Goal: Task Accomplishment & Management: Complete application form

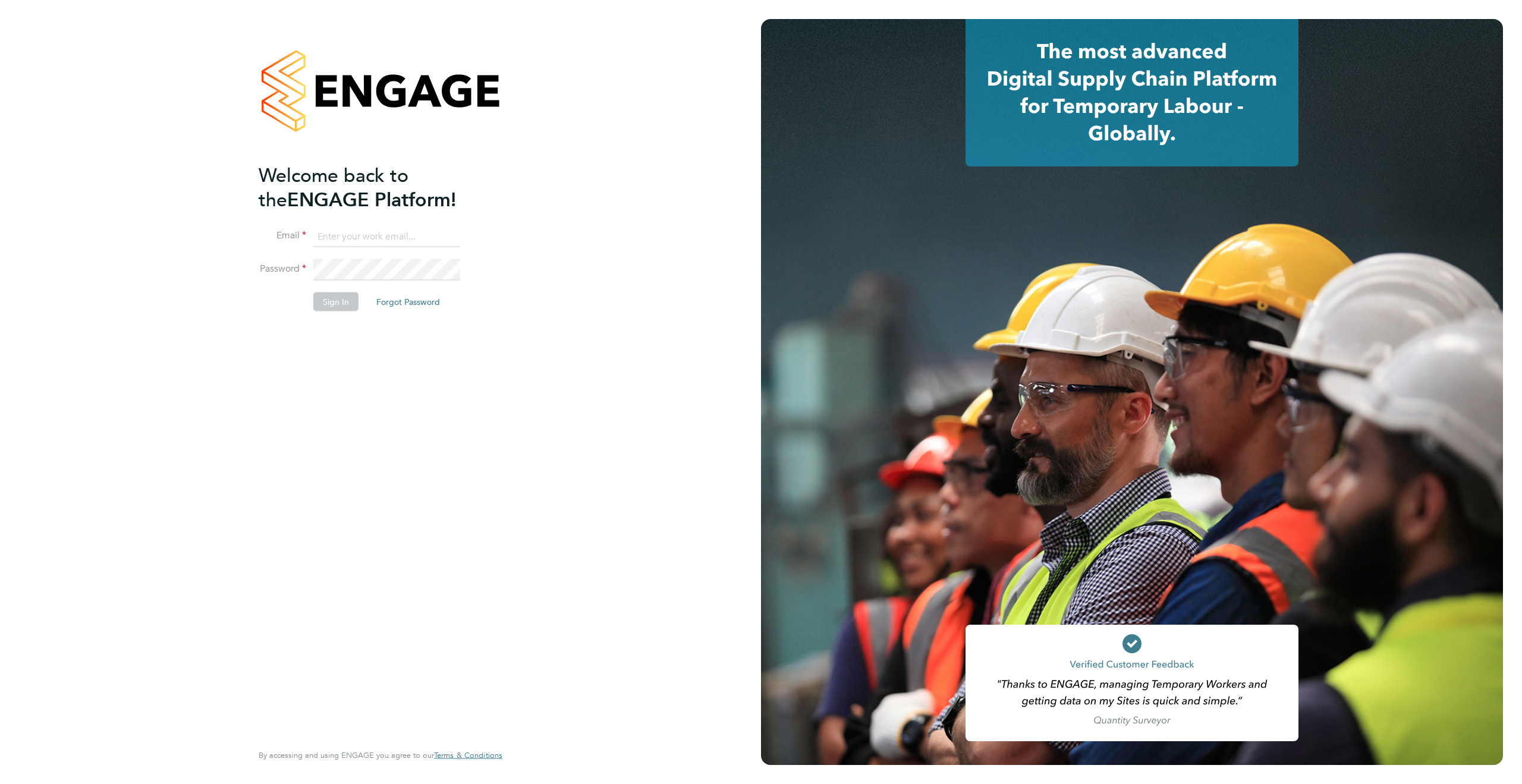
type input "james.deegan@randstadcpe.com"
click at [329, 297] on button "Sign In" at bounding box center [336, 301] width 45 height 19
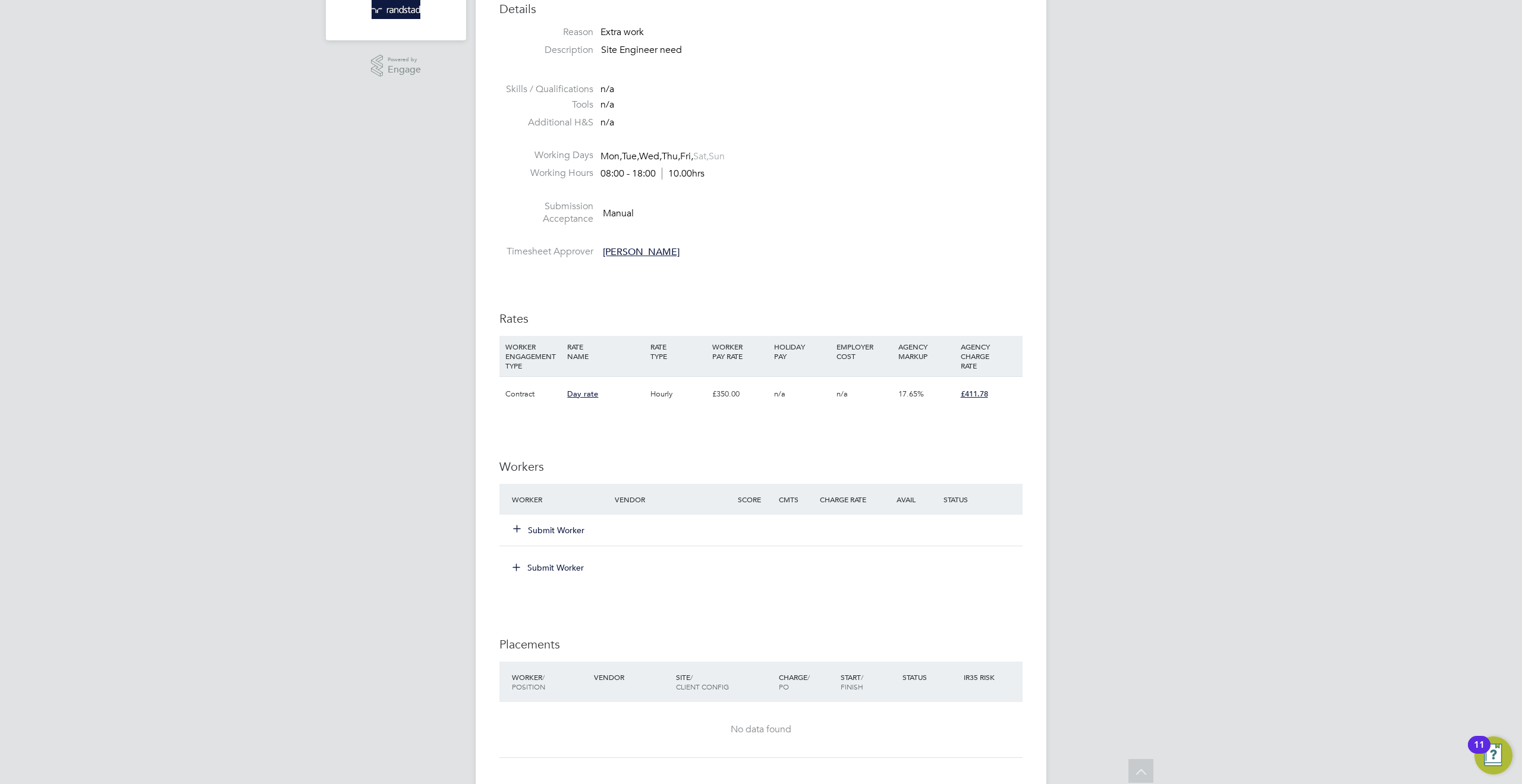
scroll to position [358, 0]
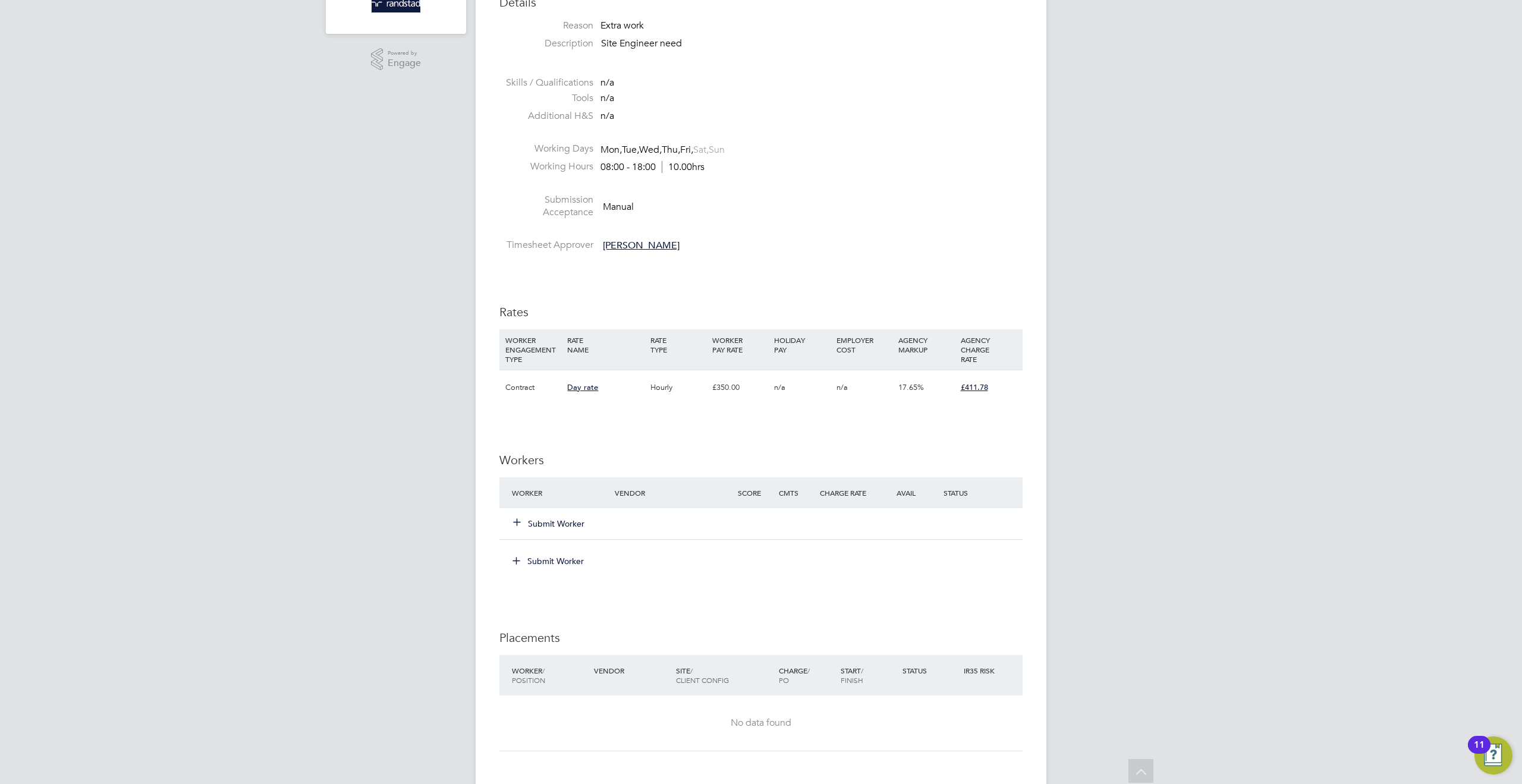
click at [551, 527] on button "Submit Worker" at bounding box center [549, 524] width 71 height 12
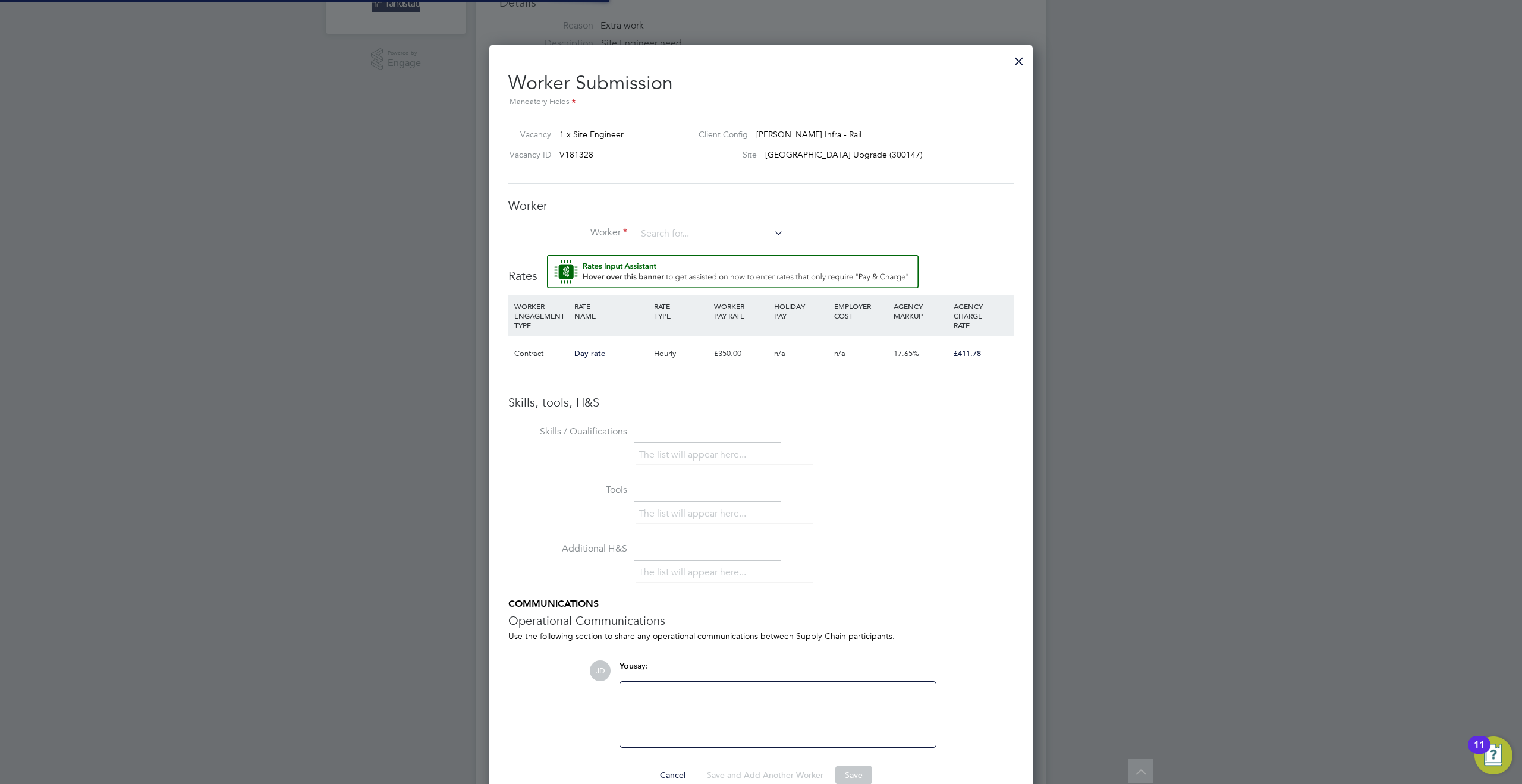
scroll to position [0, 0]
click at [656, 233] on input at bounding box center [711, 234] width 147 height 18
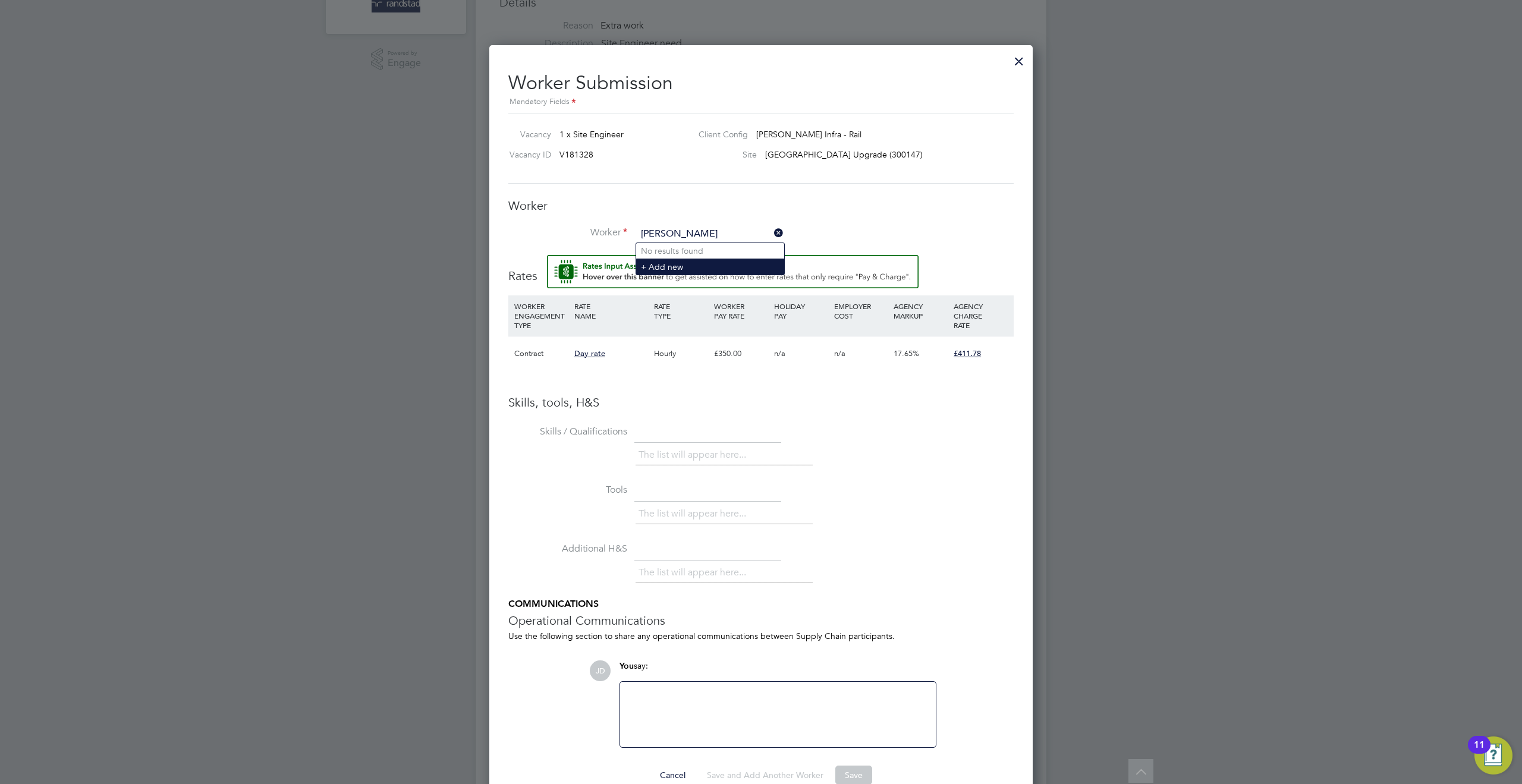
type input "[PERSON_NAME]"
click at [673, 265] on li "+ Add new" at bounding box center [710, 267] width 148 height 16
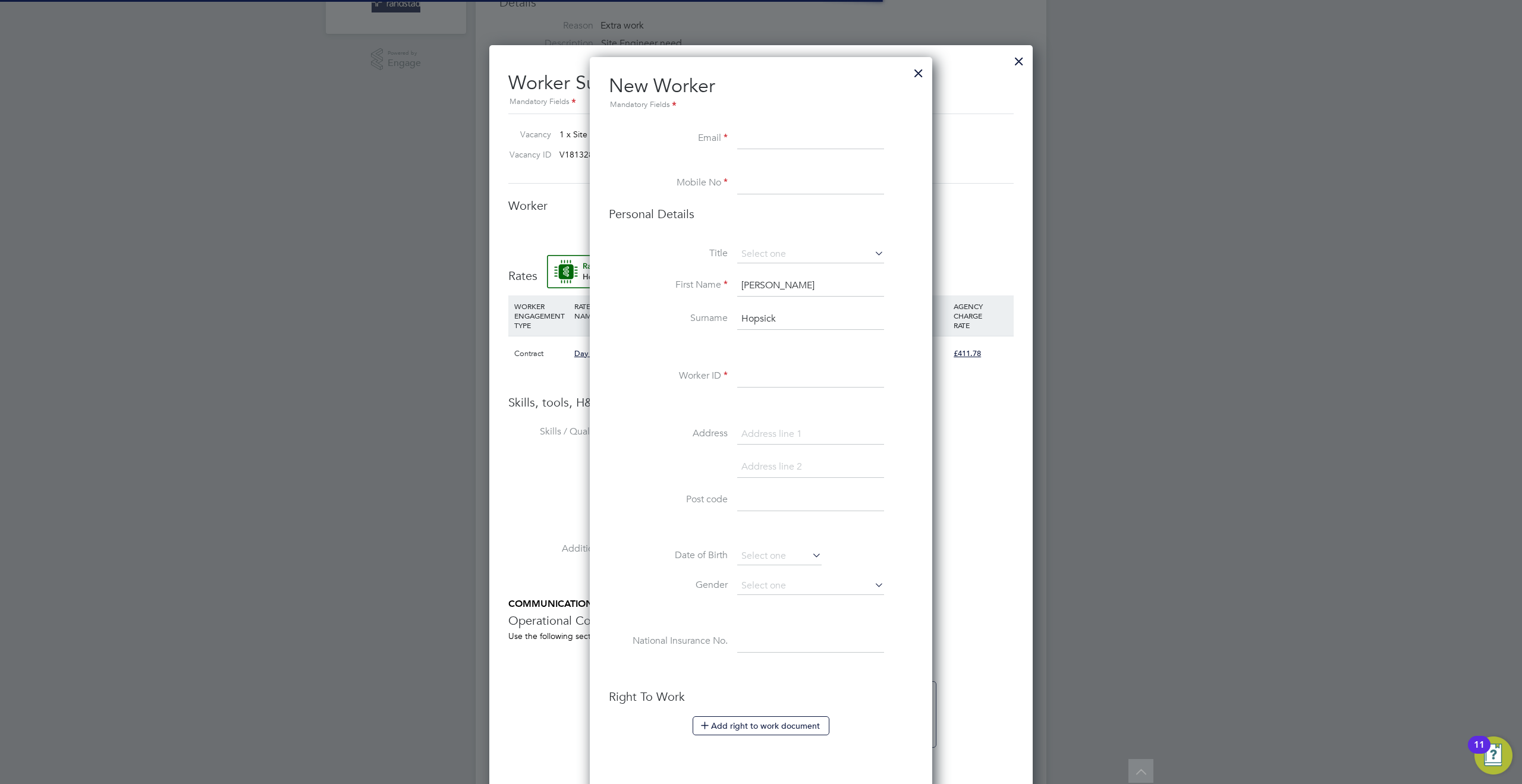
scroll to position [1061, 343]
click at [747, 134] on input at bounding box center [811, 138] width 147 height 22
paste input "[EMAIL_ADDRESS][DOMAIN_NAME]"
type input "[EMAIL_ADDRESS][DOMAIN_NAME]"
click at [753, 184] on input at bounding box center [811, 183] width 147 height 22
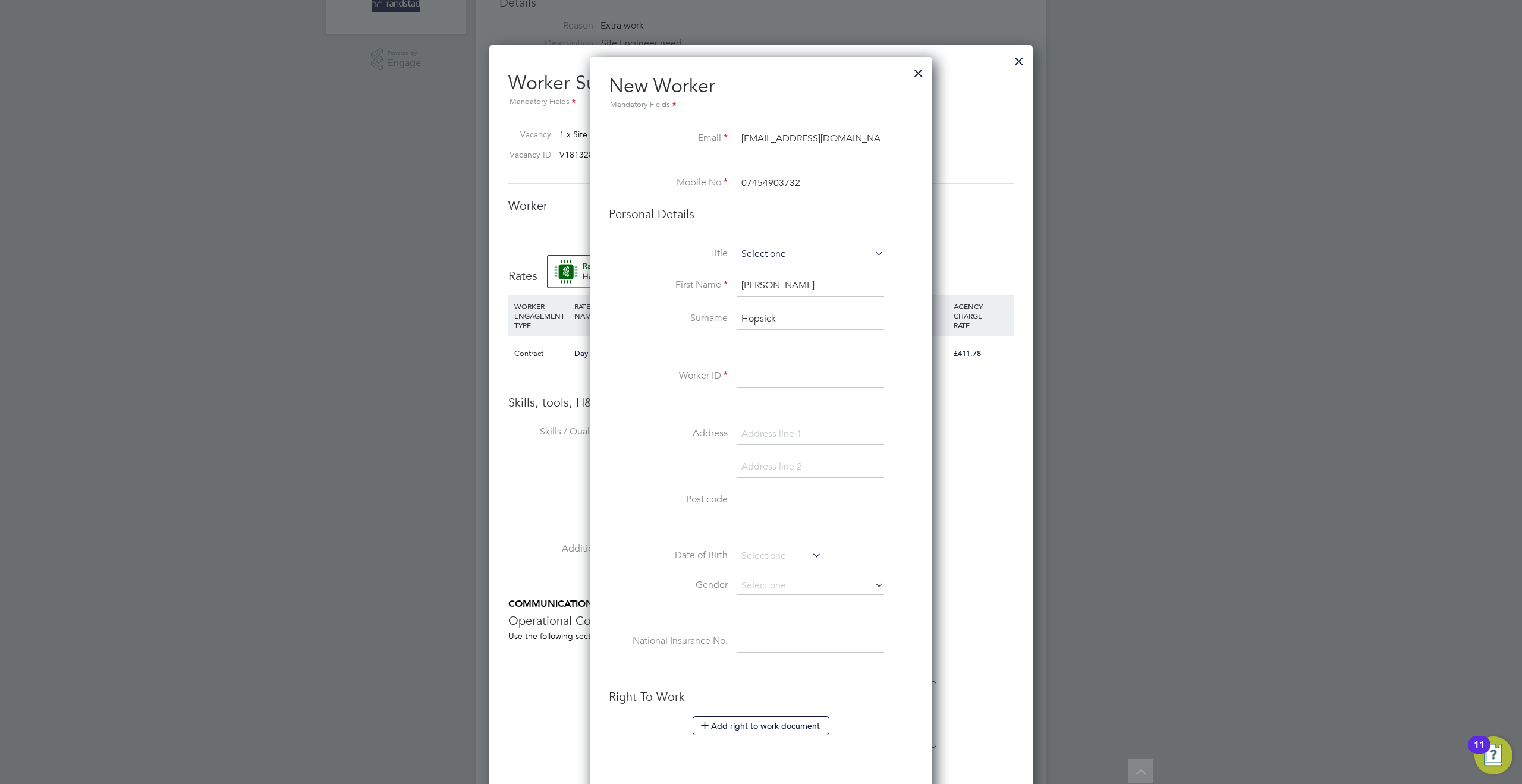
type input "07454903732"
click at [776, 254] on input at bounding box center [811, 254] width 147 height 18
click at [757, 273] on li "Mr" at bounding box center [810, 271] width 148 height 16
type input "Mr"
click at [758, 375] on input at bounding box center [811, 376] width 147 height 22
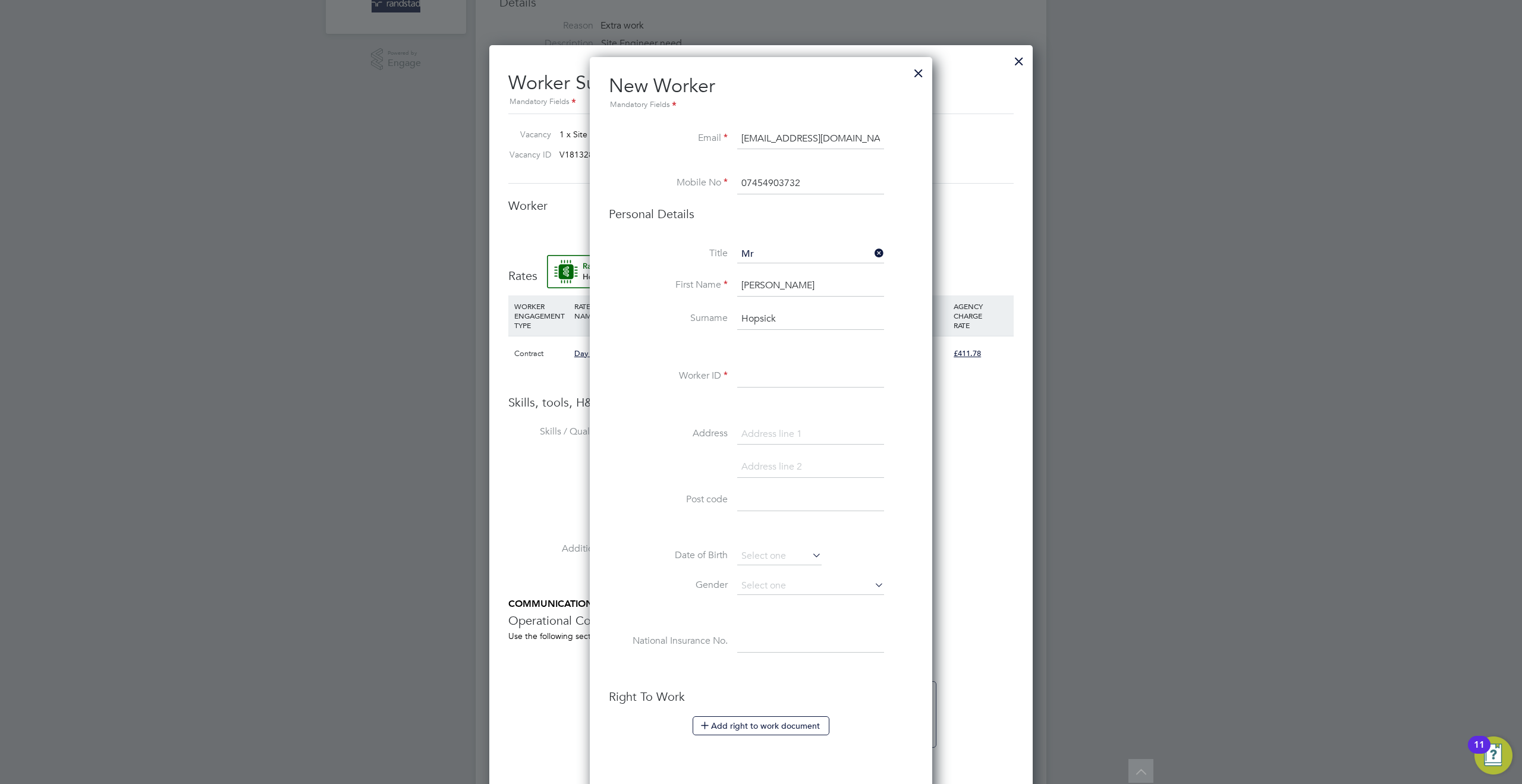
paste input "C-004670017"
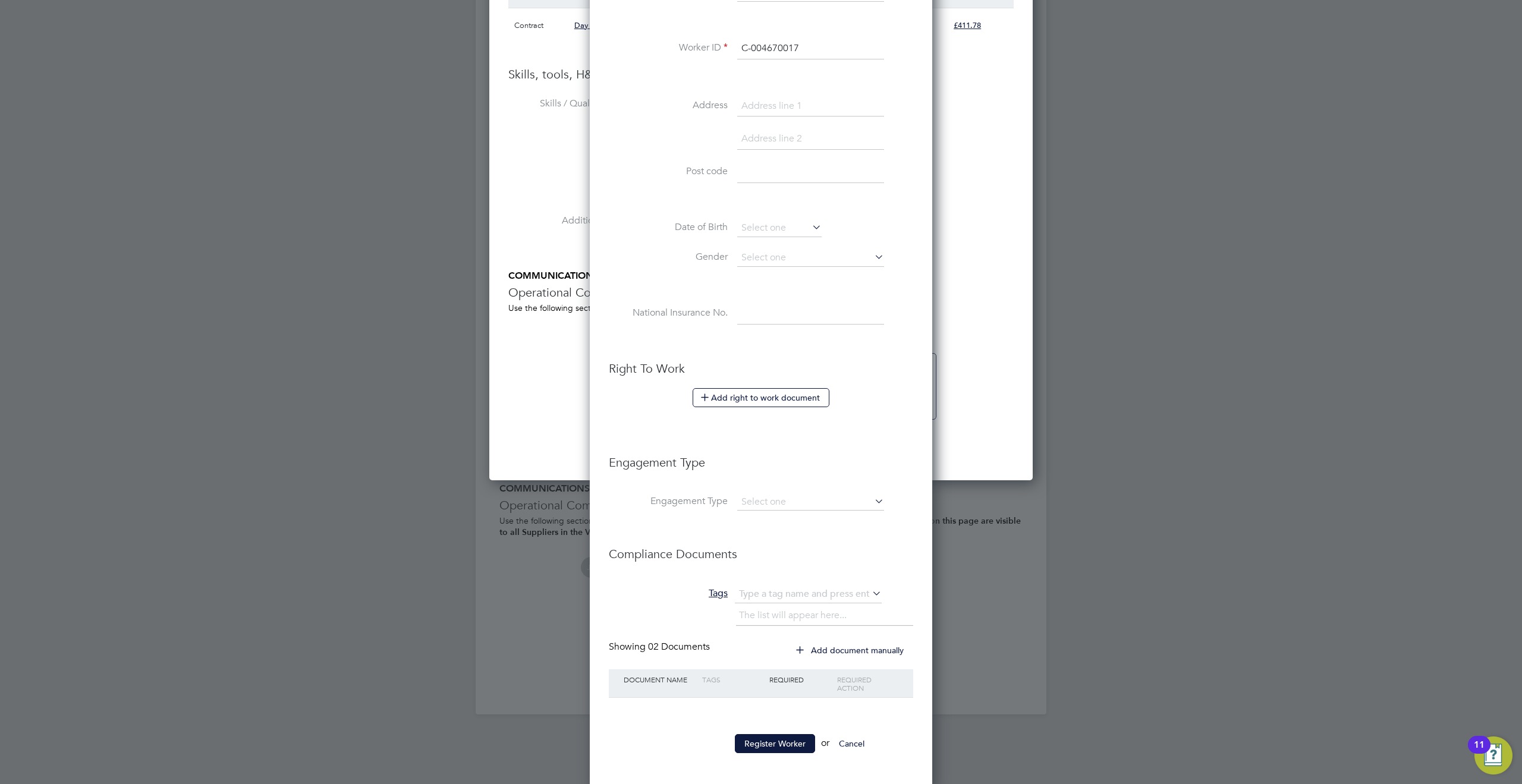
scroll to position [691, 0]
type input "C-004670017"
click at [779, 737] on button "Register Worker" at bounding box center [775, 739] width 81 height 19
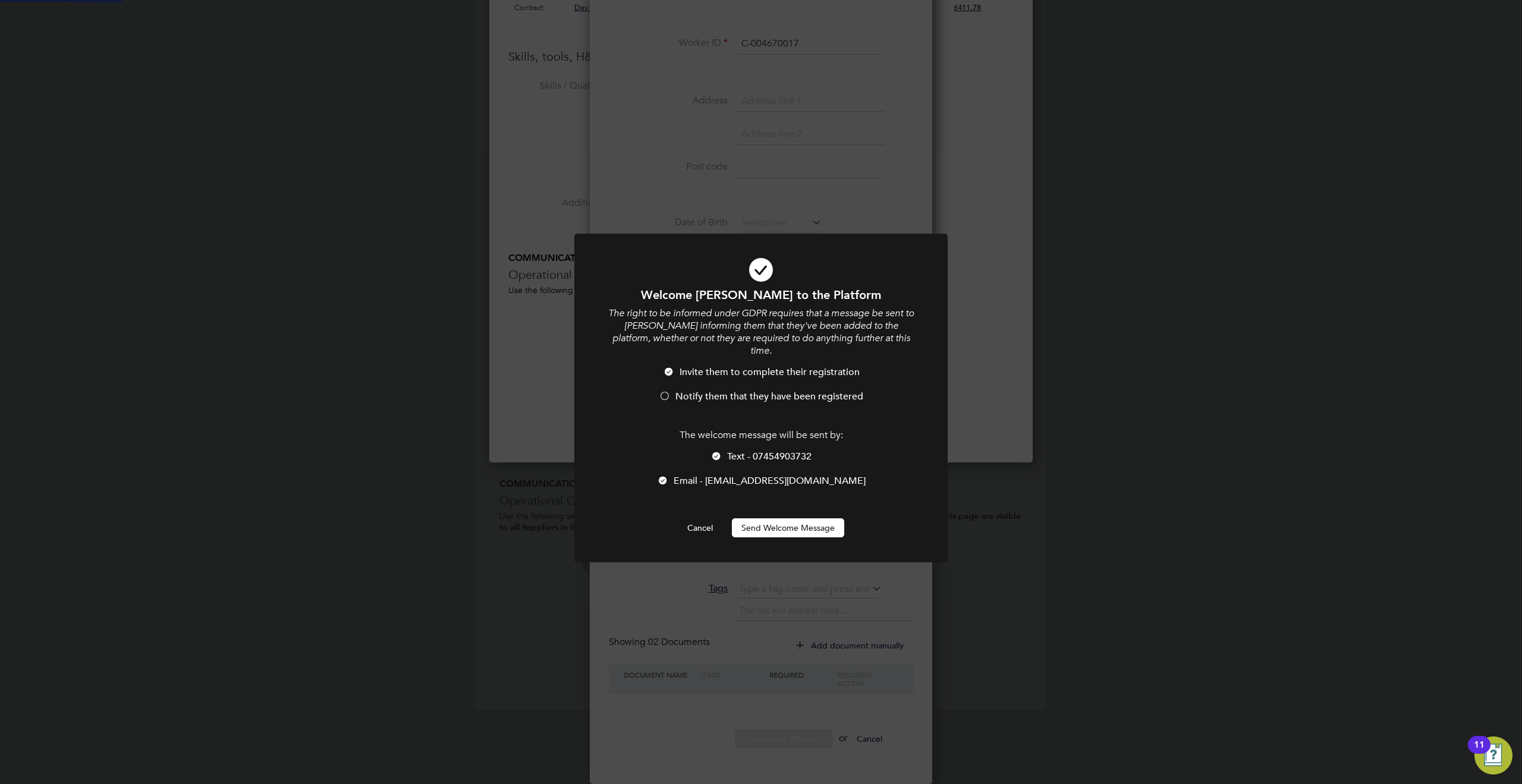
scroll to position [751, 544]
click at [725, 390] on span "Notify them that they have been registered" at bounding box center [769, 396] width 188 height 12
click at [743, 451] on span "Text - 07454903732" at bounding box center [770, 457] width 85 height 12
click at [784, 518] on button "Send Welcome Message" at bounding box center [788, 528] width 113 height 19
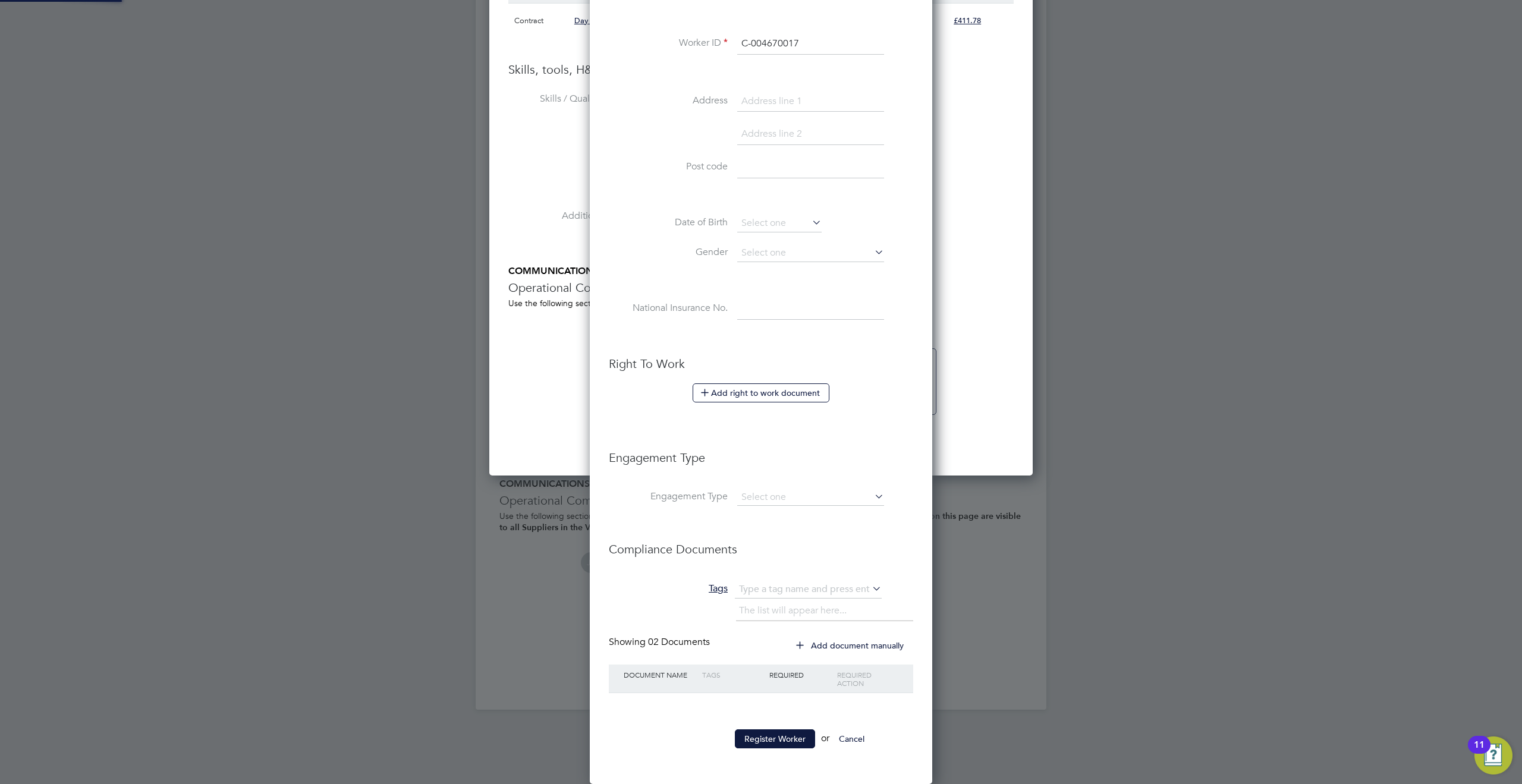
scroll to position [765, 544]
type input "[PERSON_NAME] (C-004670017)"
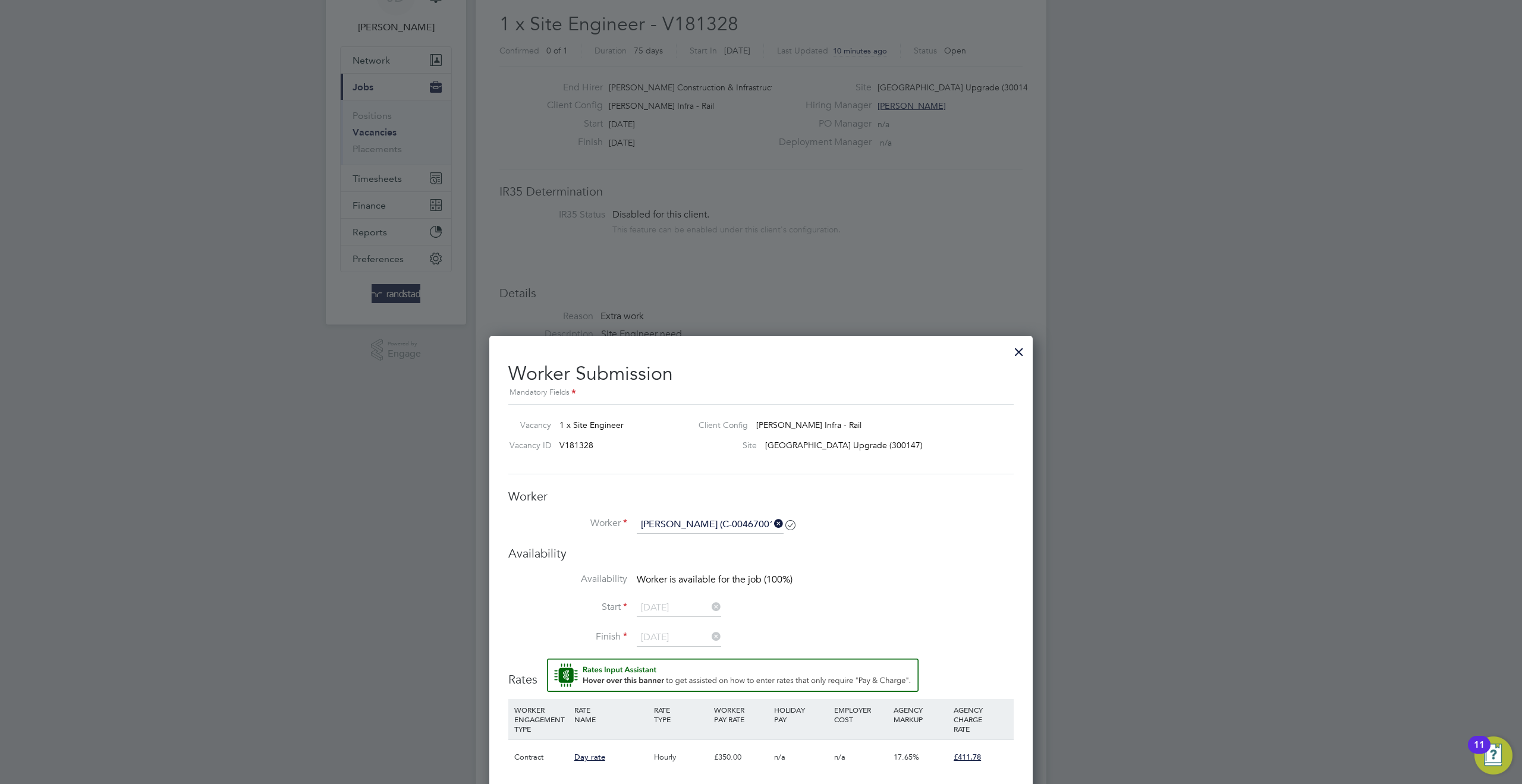
scroll to position [292, 0]
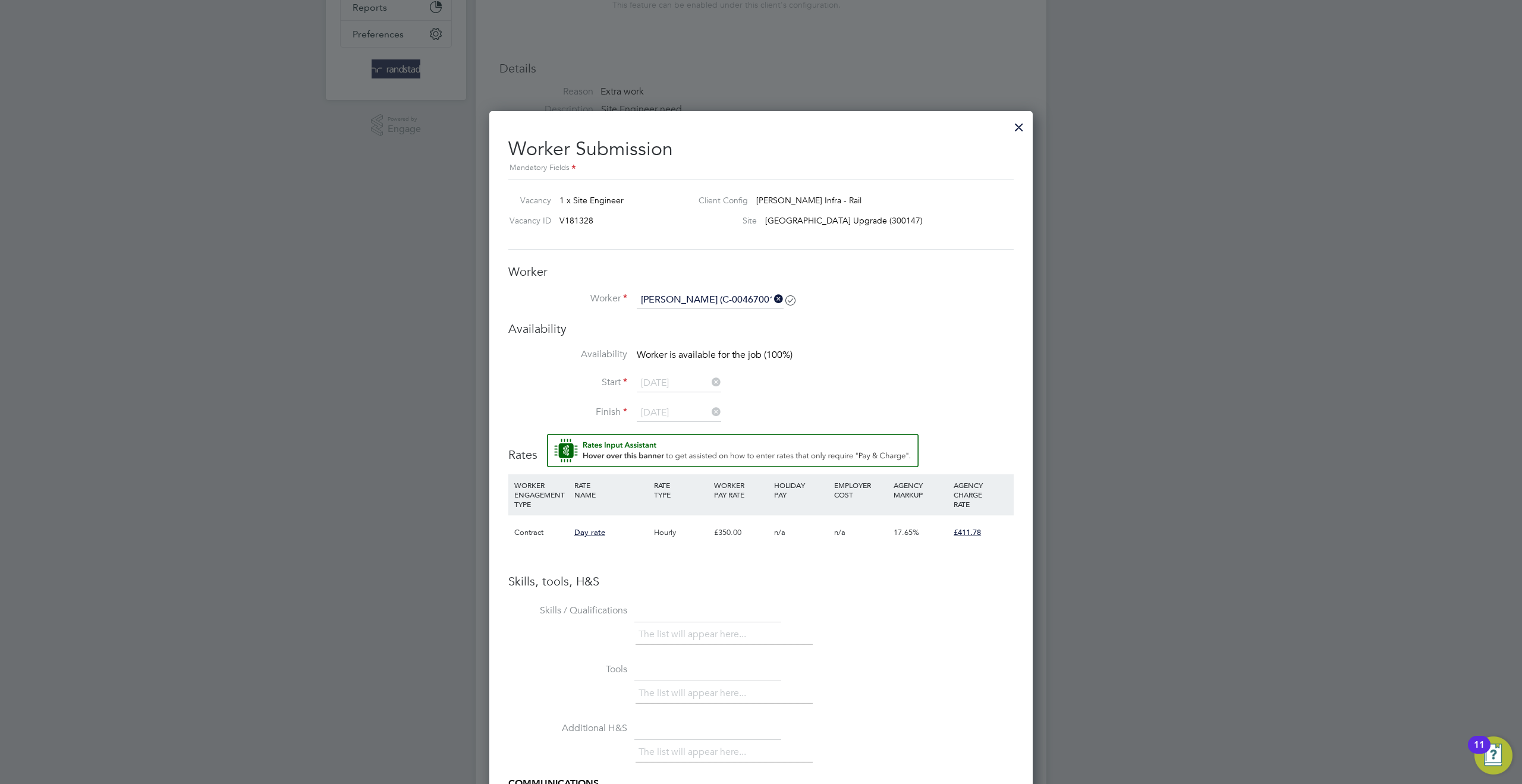
click at [656, 402] on li "Start [DATE]" at bounding box center [761, 389] width 506 height 29
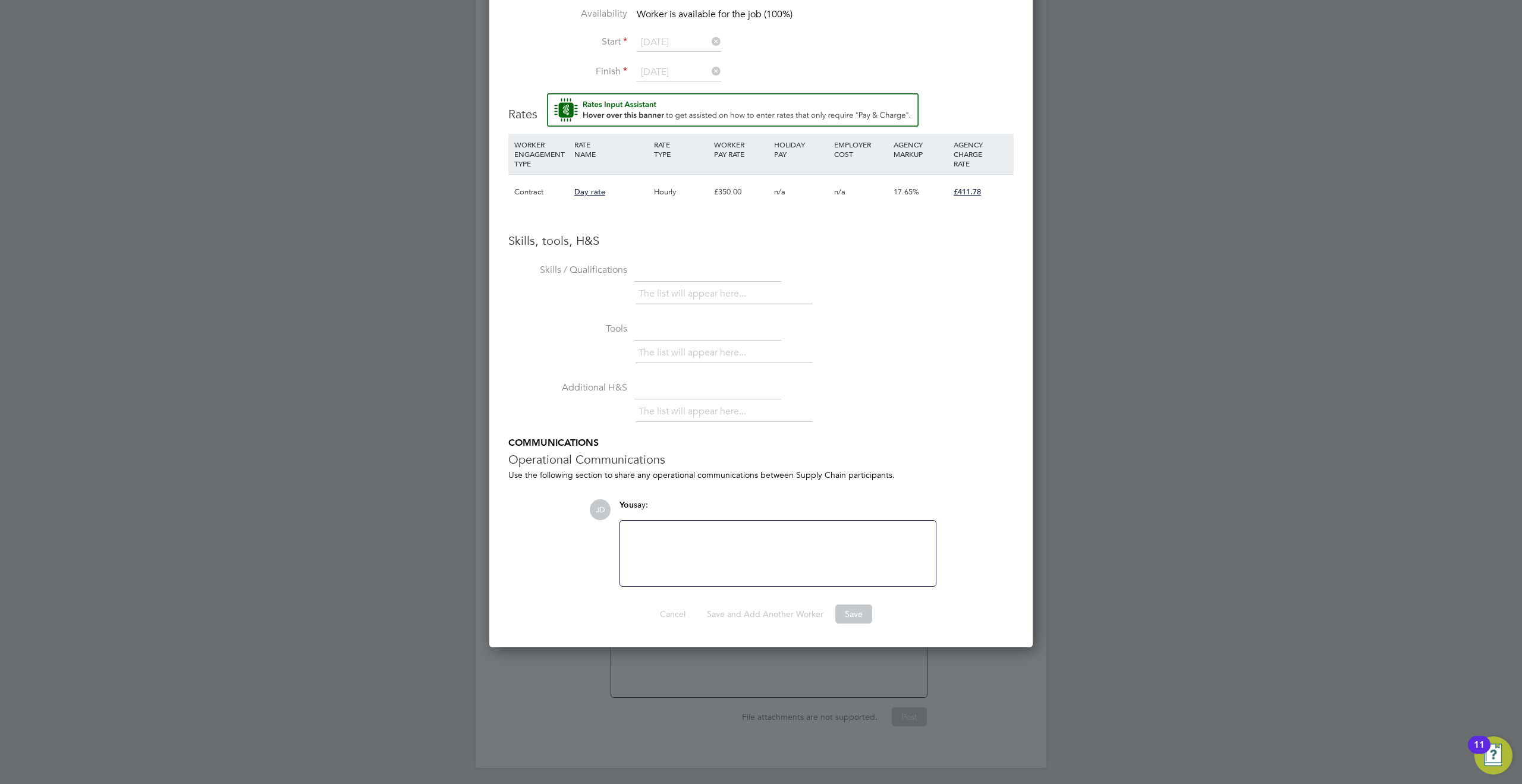
scroll to position [635, 0]
click at [713, 534] on div at bounding box center [778, 551] width 301 height 51
click at [903, 408] on div "The list will appear here..." at bounding box center [824, 411] width 378 height 23
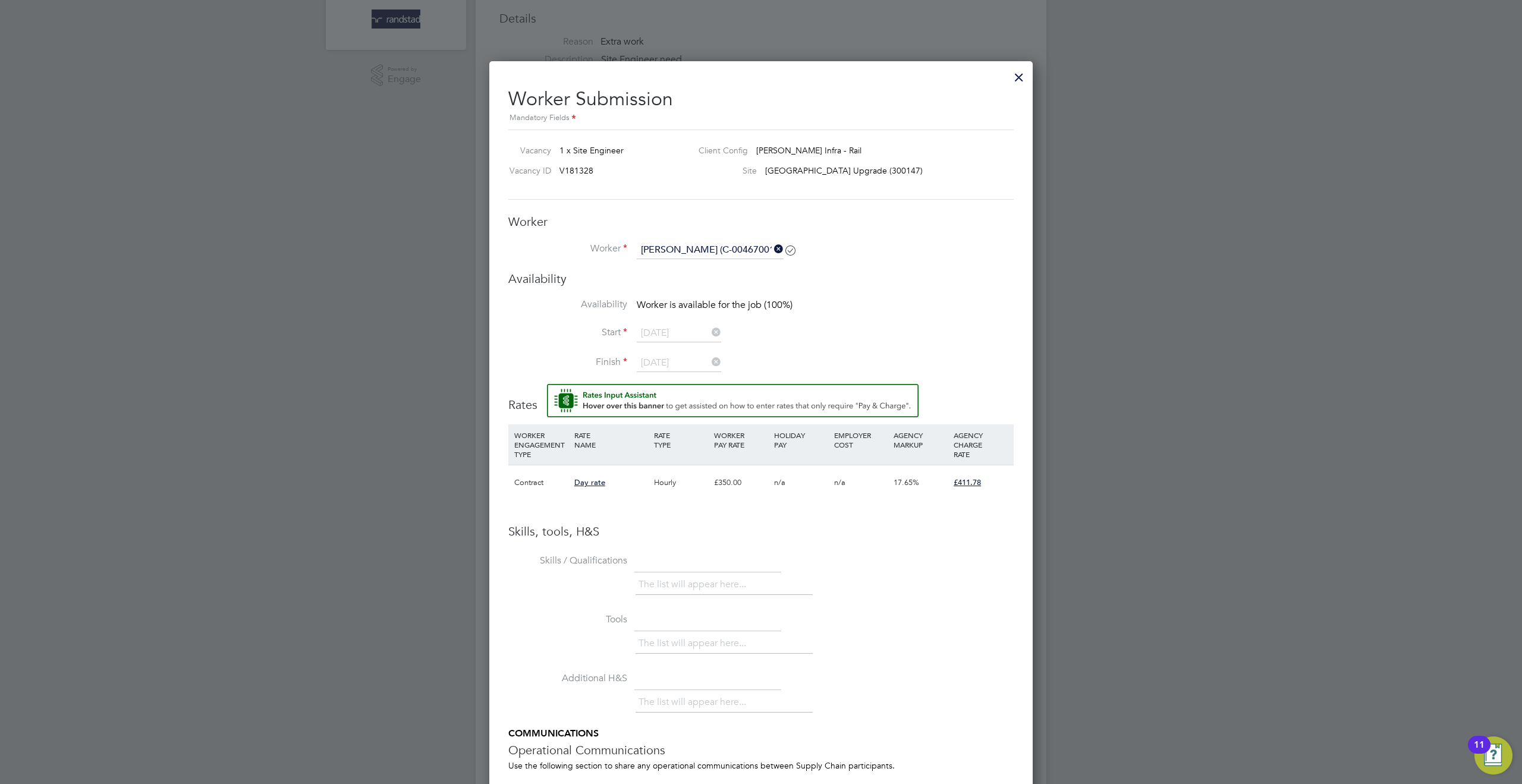
scroll to position [331, 0]
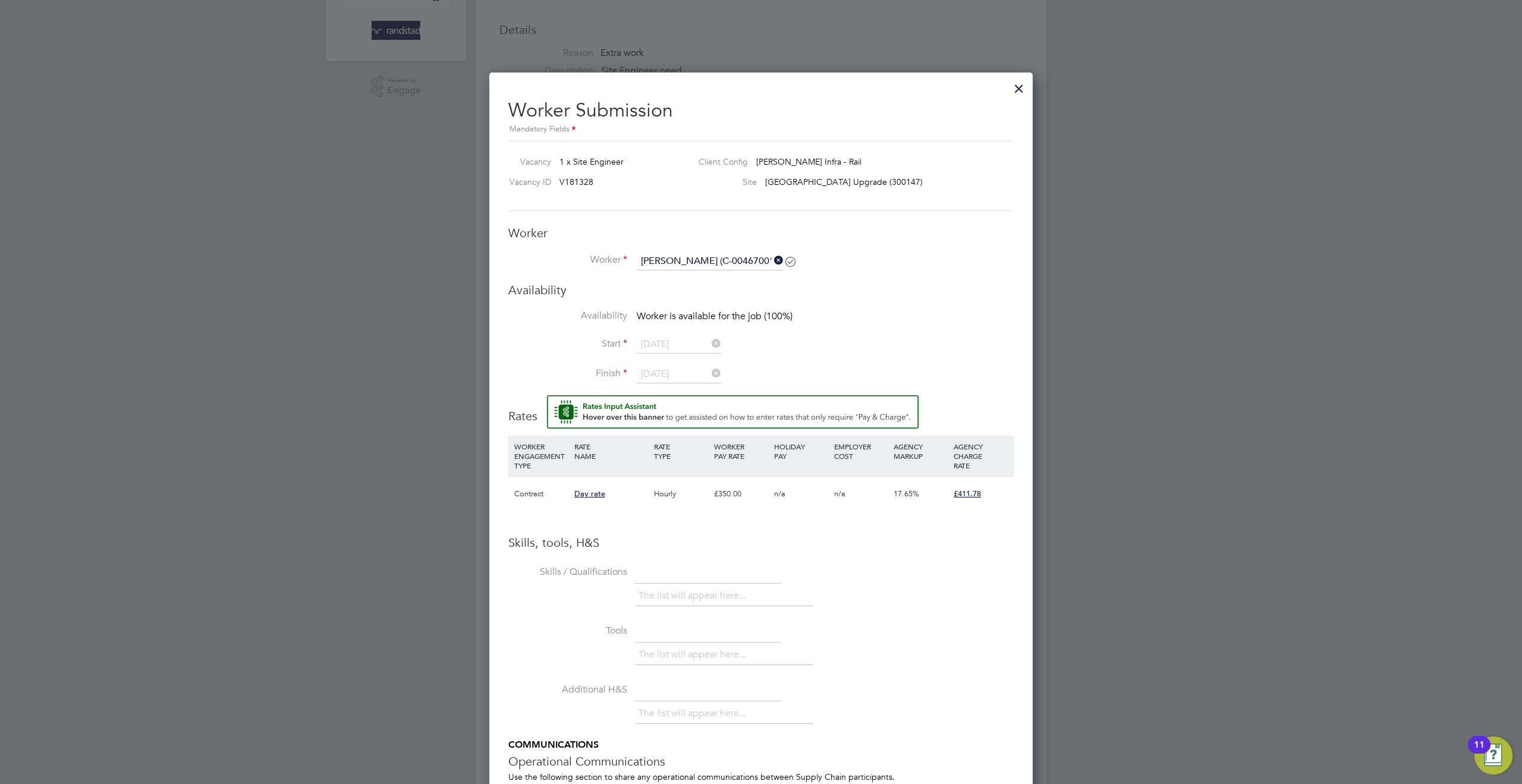
click at [772, 258] on icon at bounding box center [772, 260] width 0 height 16
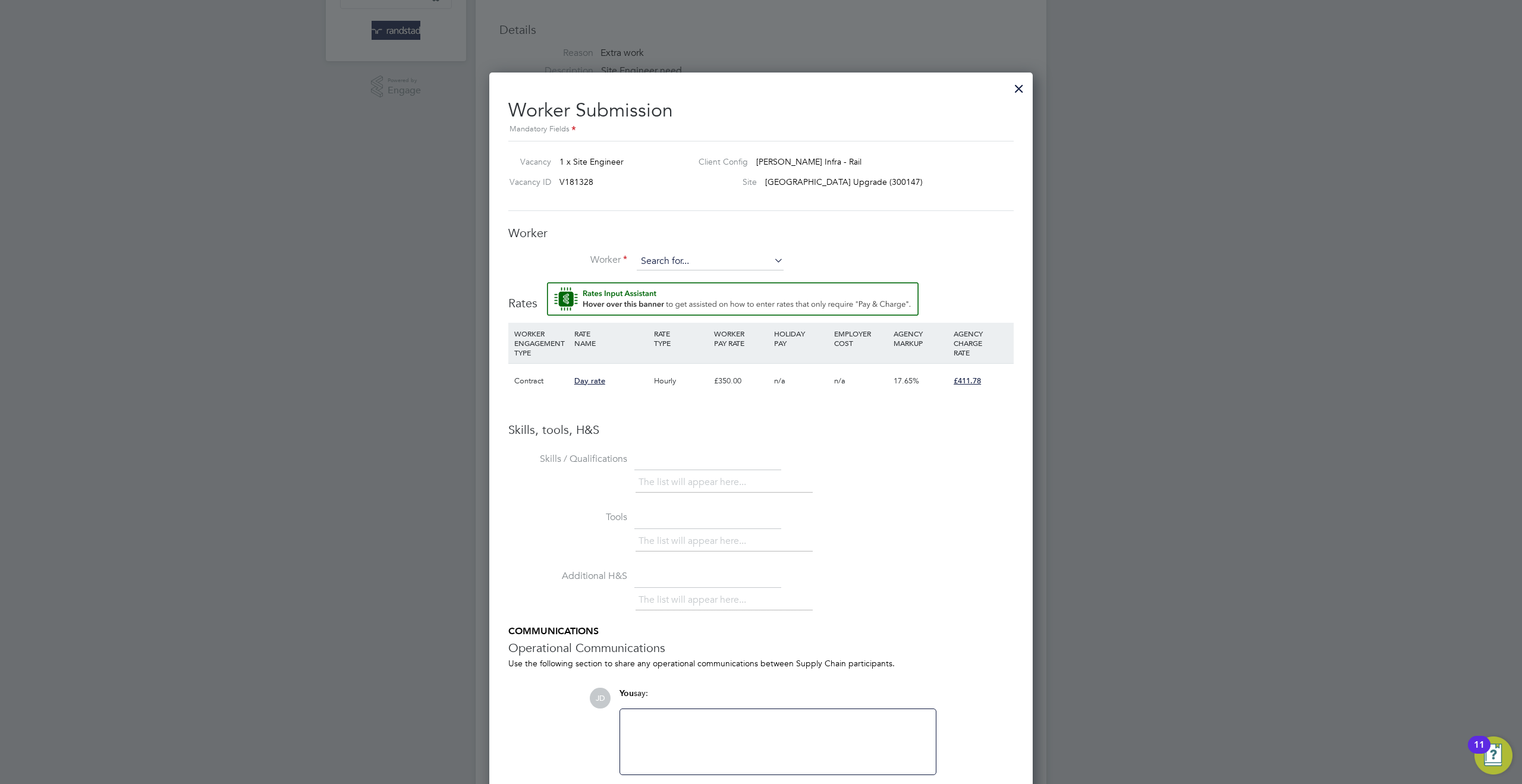
scroll to position [765, 544]
click at [676, 263] on input at bounding box center [711, 261] width 147 height 18
click at [709, 274] on b "Hopsick" at bounding box center [725, 279] width 31 height 10
type input "[PERSON_NAME] (C-004670017)"
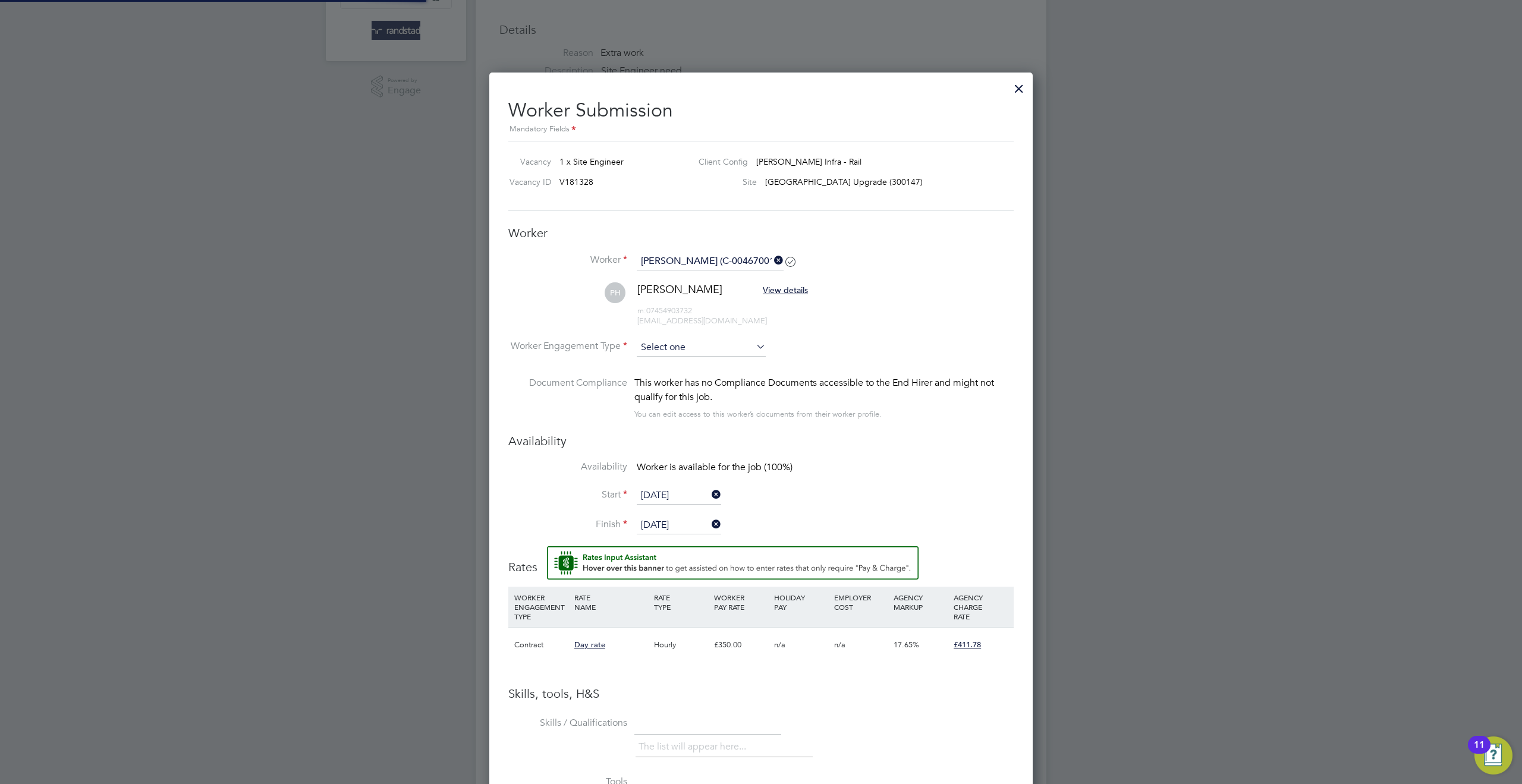
scroll to position [1029, 544]
click at [689, 350] on input at bounding box center [701, 347] width 129 height 18
click at [674, 369] on li "Contract" at bounding box center [701, 364] width 130 height 16
type input "Contract"
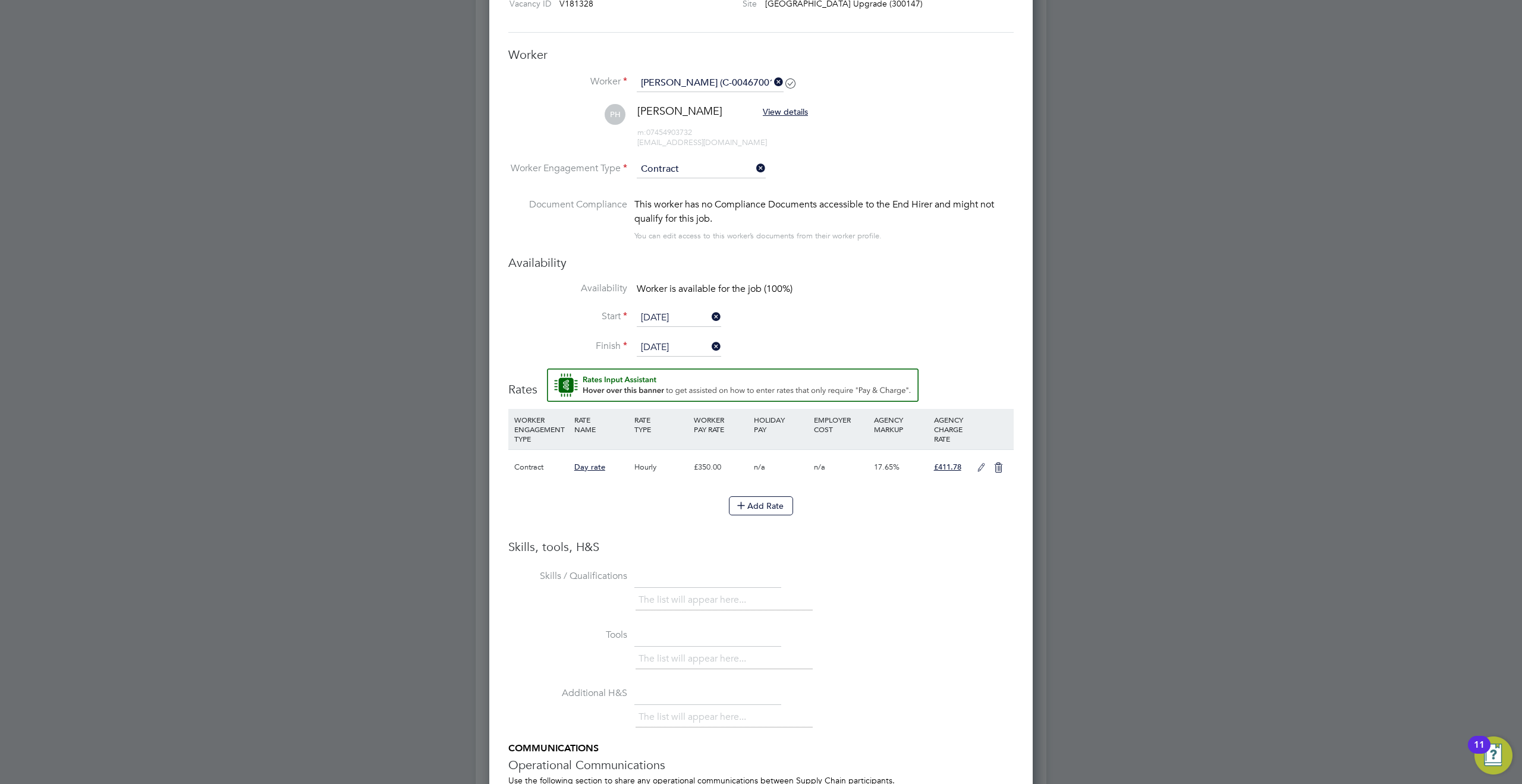
scroll to position [678, 0]
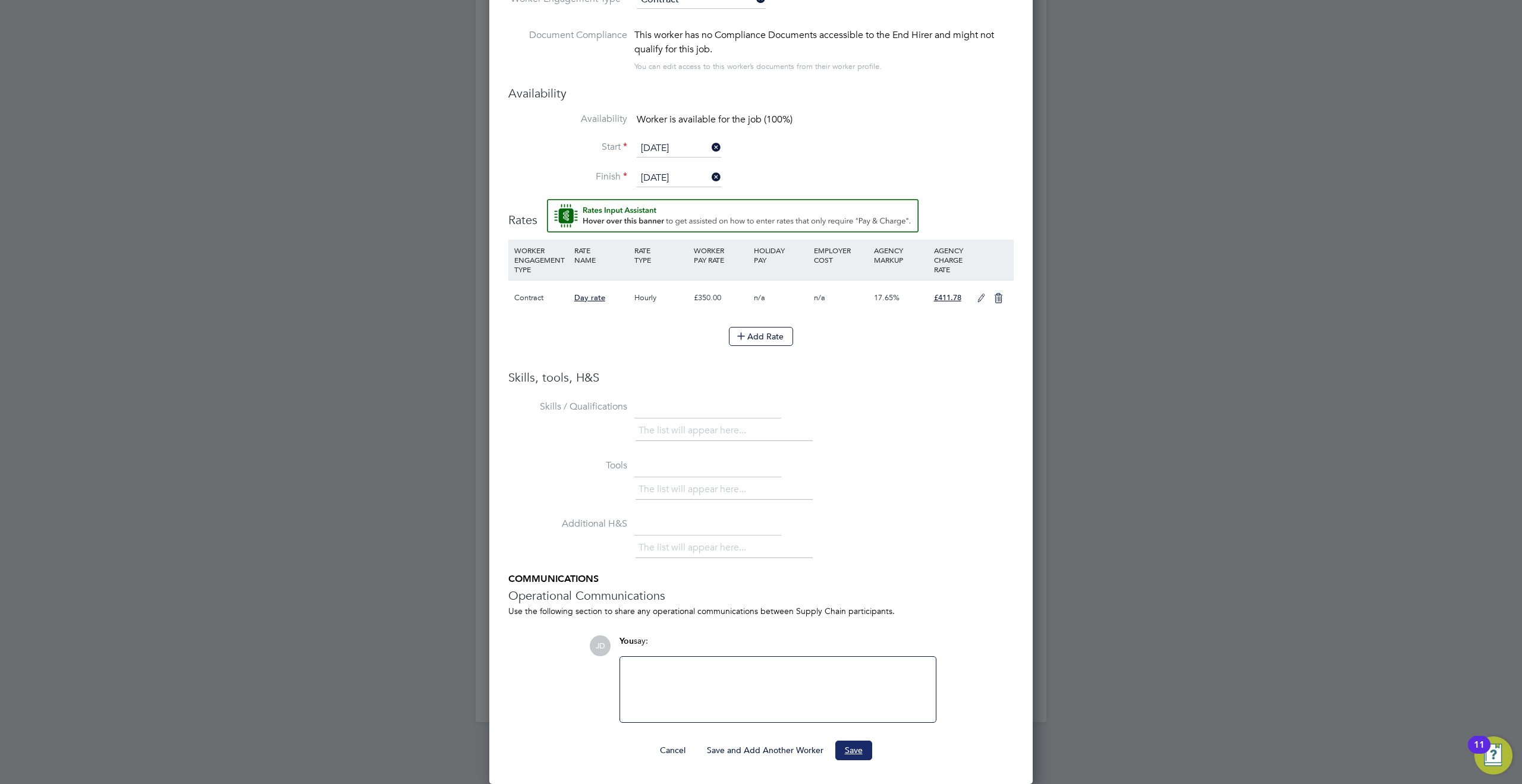
click at [859, 751] on button "Save" at bounding box center [854, 750] width 37 height 19
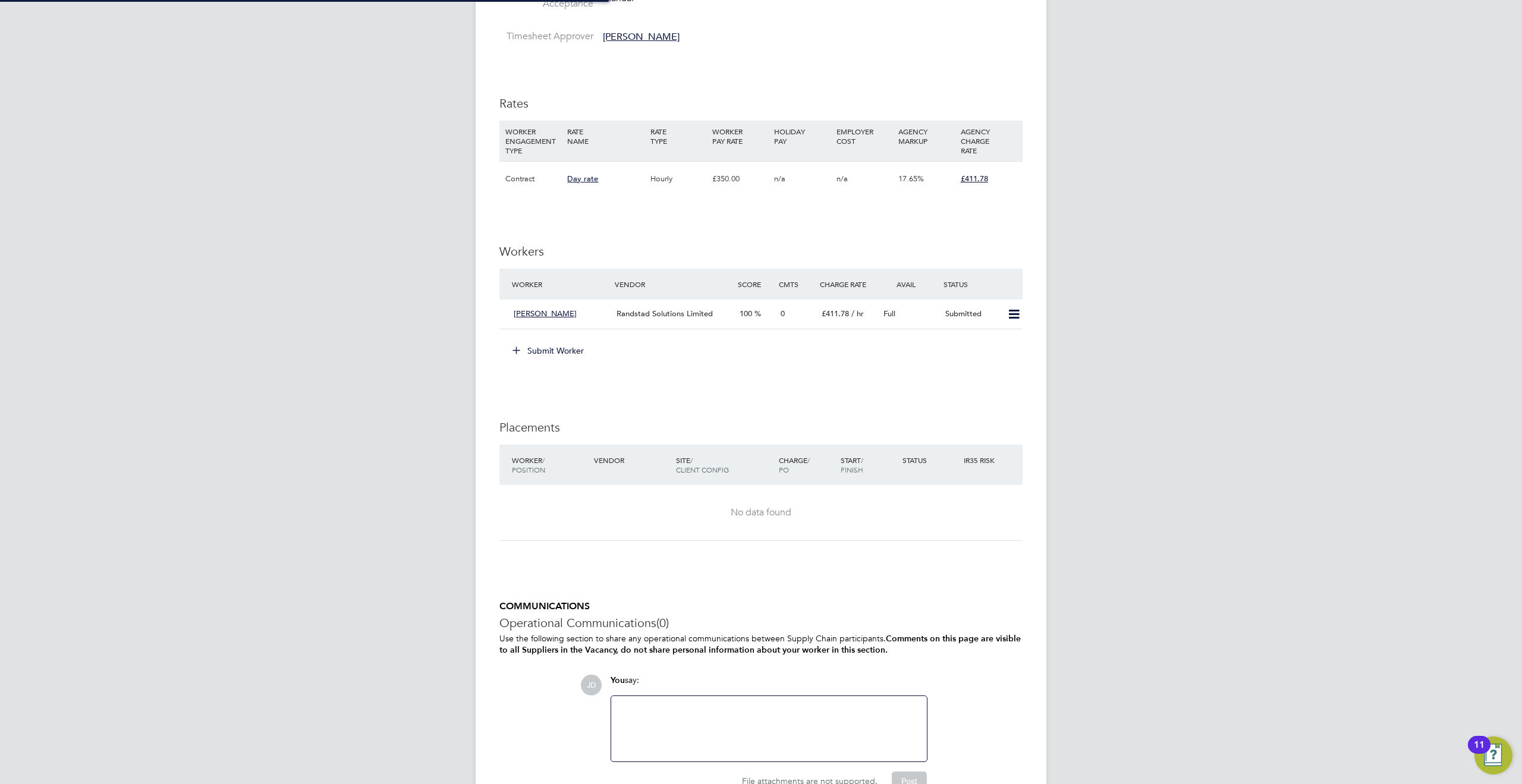
scroll to position [367, 0]
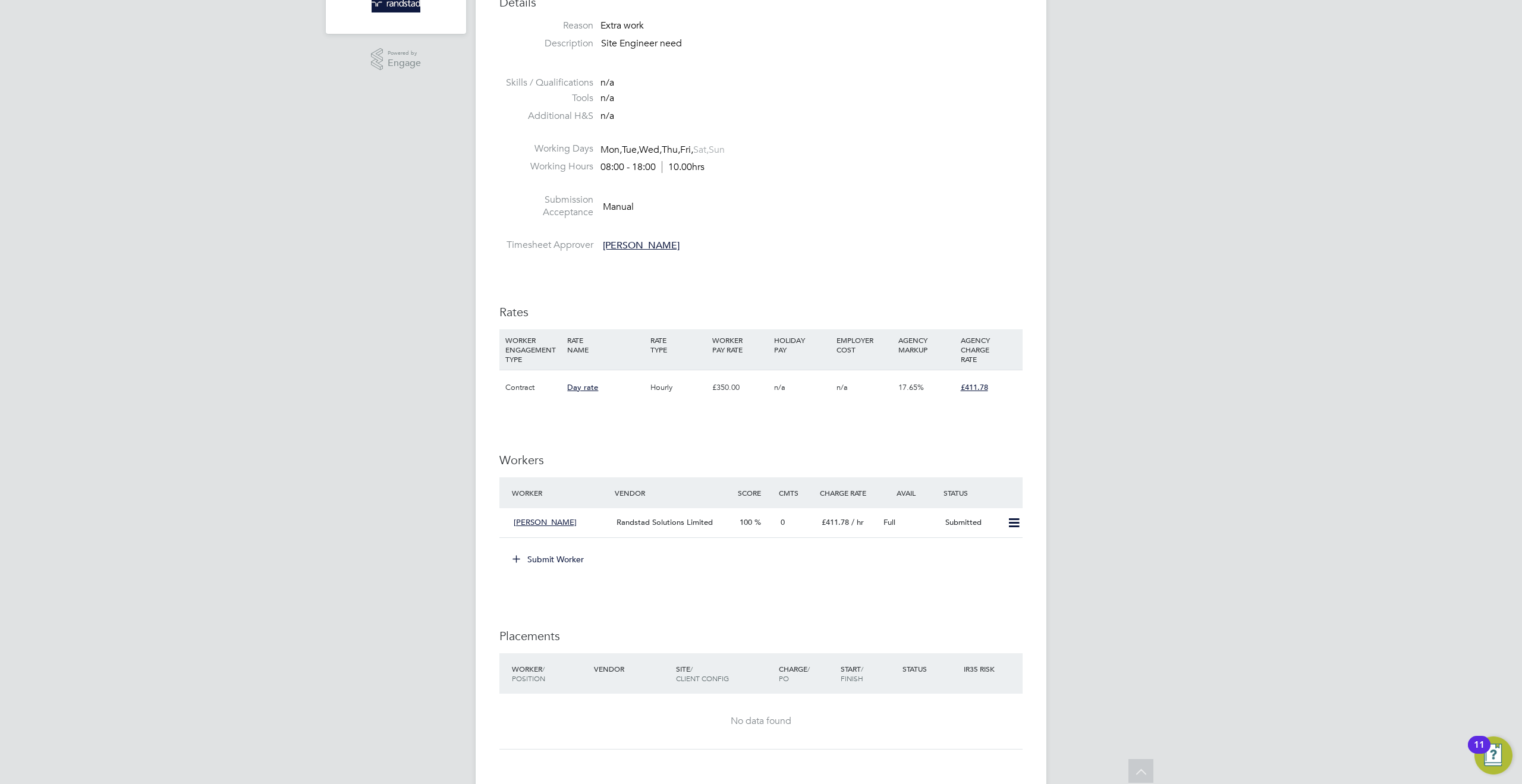
click at [517, 556] on icon at bounding box center [516, 558] width 9 height 9
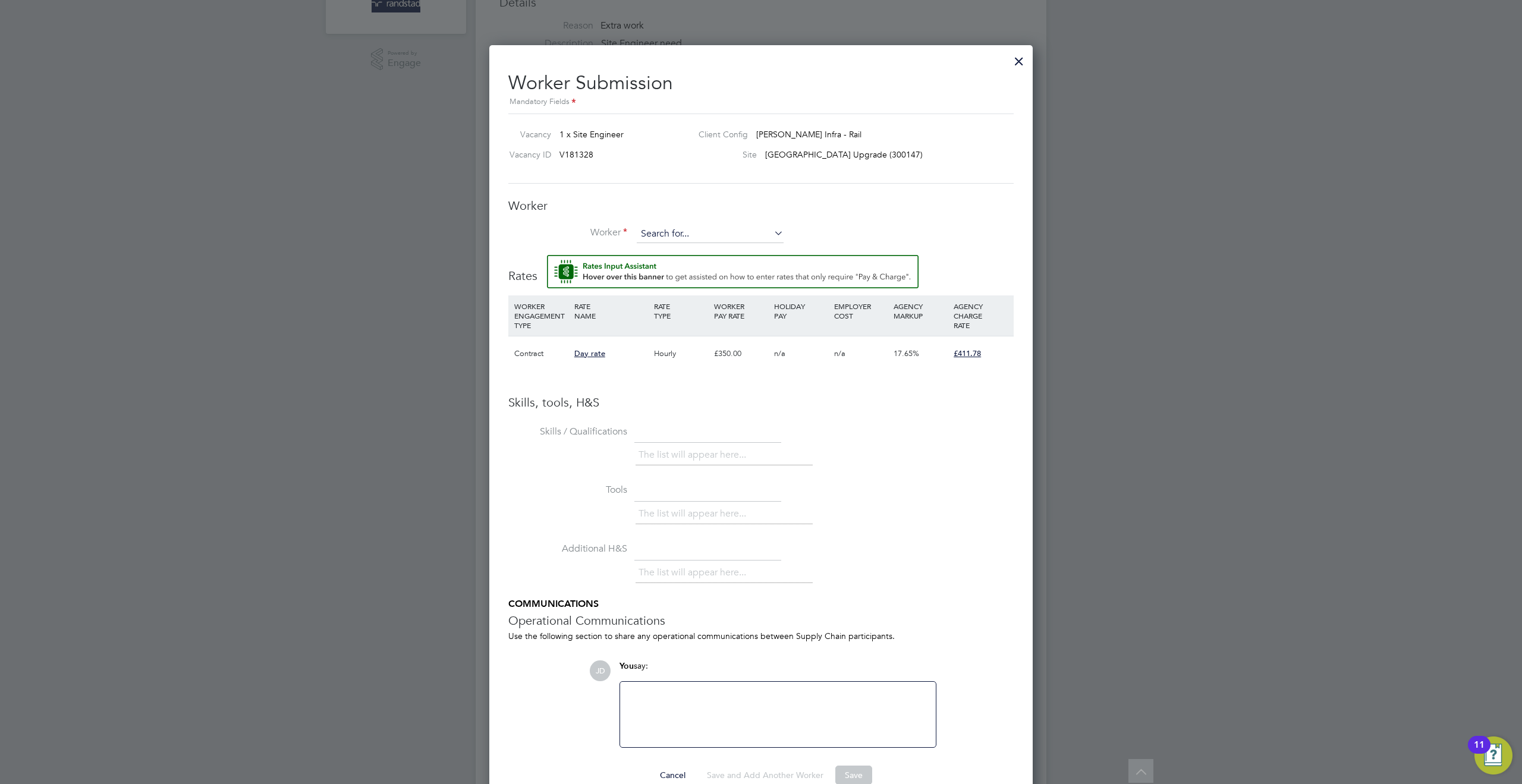
click at [660, 233] on input at bounding box center [711, 234] width 147 height 18
type input "[PERSON_NAME]"
click at [671, 266] on li "+ Add new" at bounding box center [710, 267] width 148 height 16
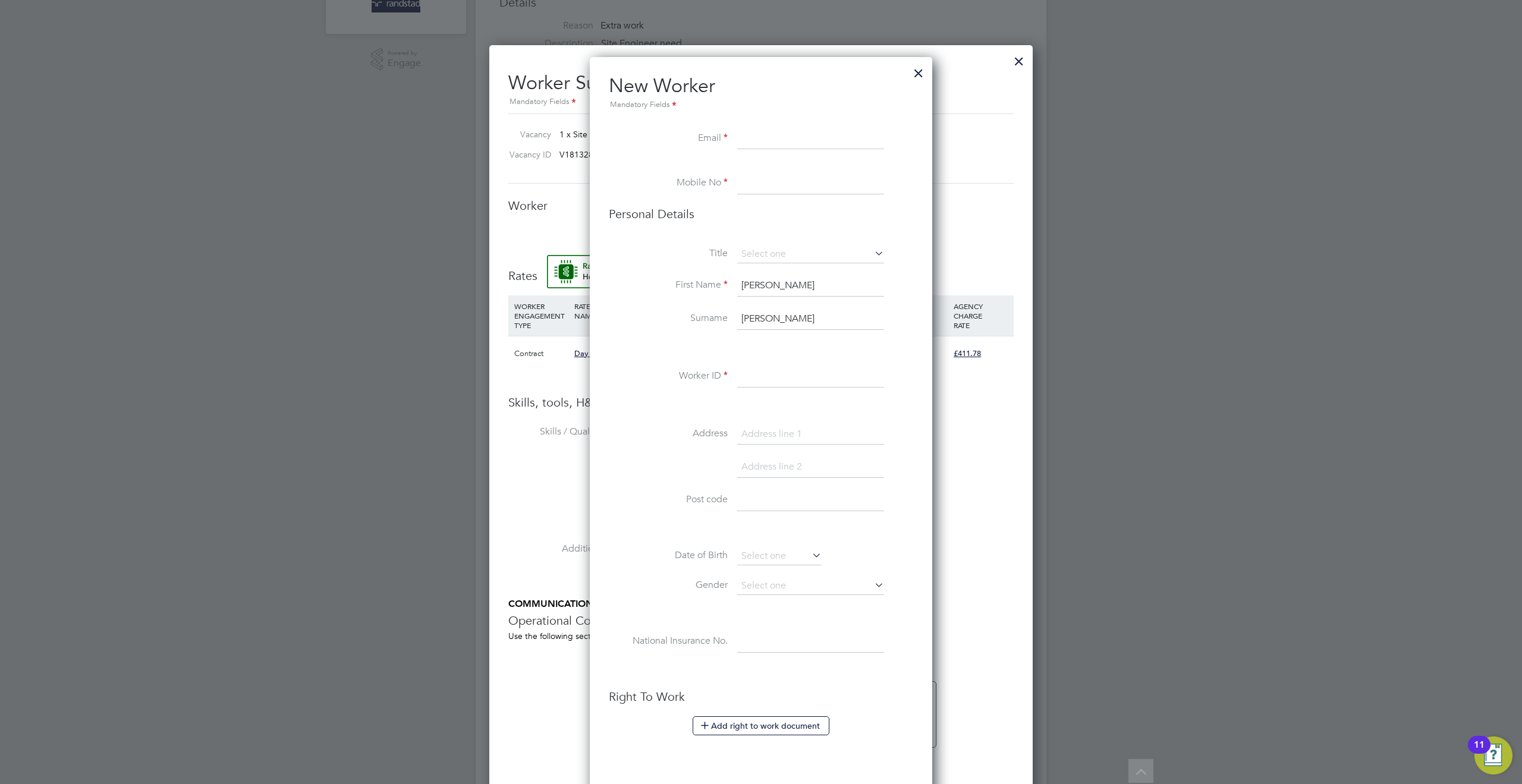
paste input "[EMAIL_ADDRESS][DOMAIN_NAME]"
type input "[EMAIL_ADDRESS][DOMAIN_NAME]"
click at [751, 188] on input at bounding box center [811, 183] width 147 height 22
paste input "07440119738"
type input "07440119738"
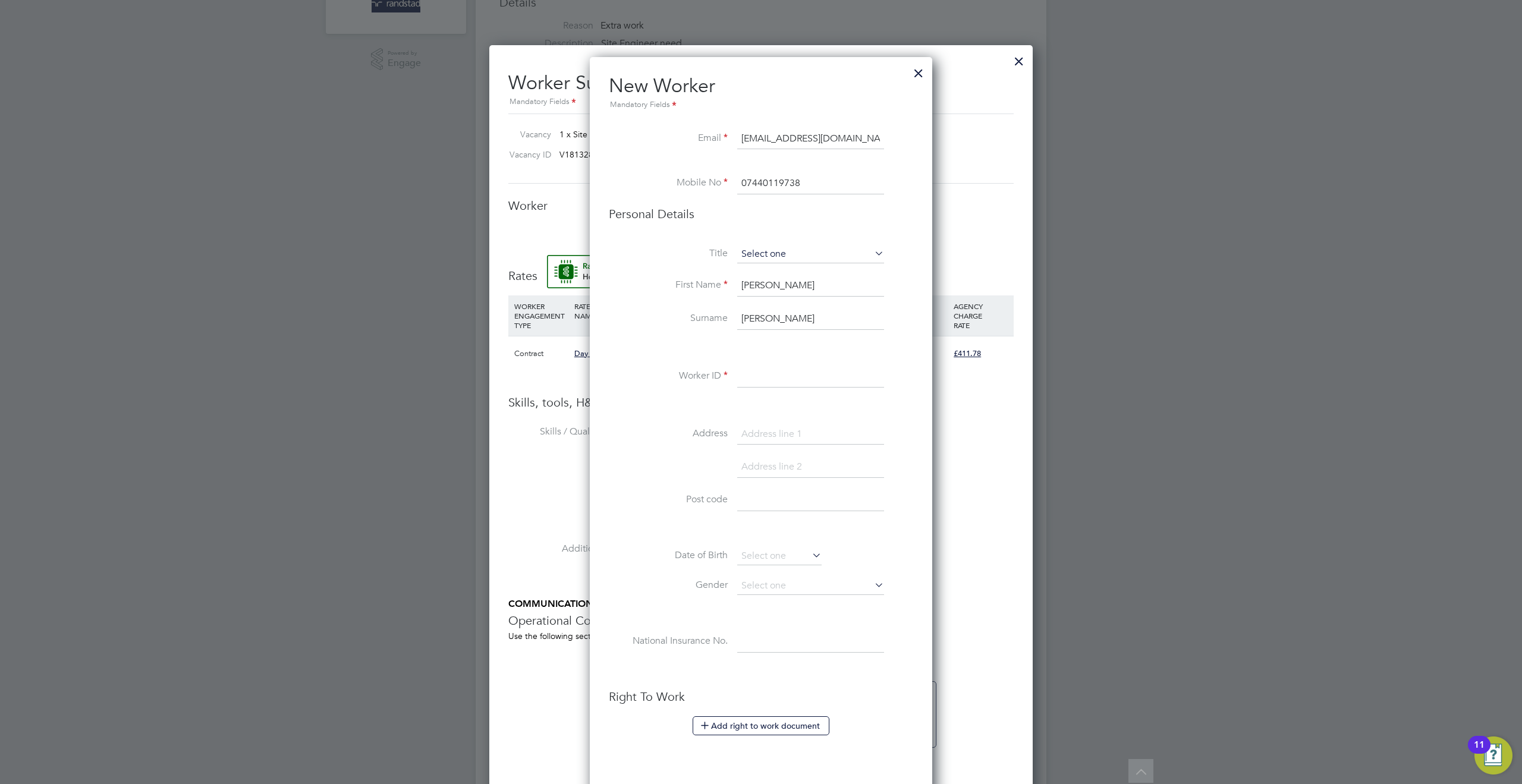
click at [772, 254] on input at bounding box center [811, 254] width 147 height 18
click at [756, 267] on li "Mr" at bounding box center [810, 271] width 148 height 16
type input "Mr"
click at [744, 286] on input "[PERSON_NAME]" at bounding box center [811, 286] width 147 height 22
type input "[PERSON_NAME]"
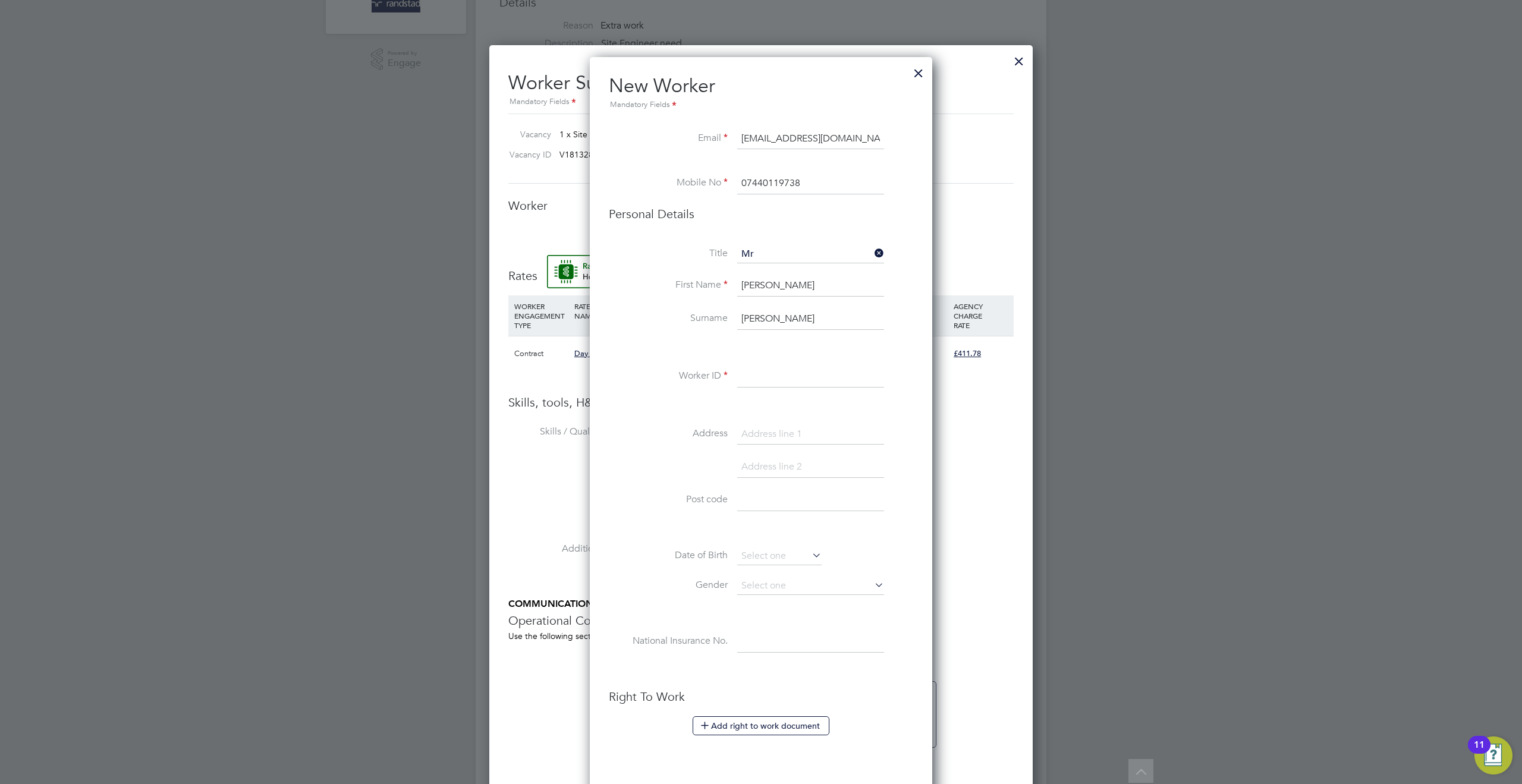
click at [747, 322] on input "[PERSON_NAME]" at bounding box center [811, 318] width 147 height 22
type input "[PERSON_NAME]"
click at [772, 377] on input at bounding box center [811, 376] width 147 height 22
paste input "C-004635717"
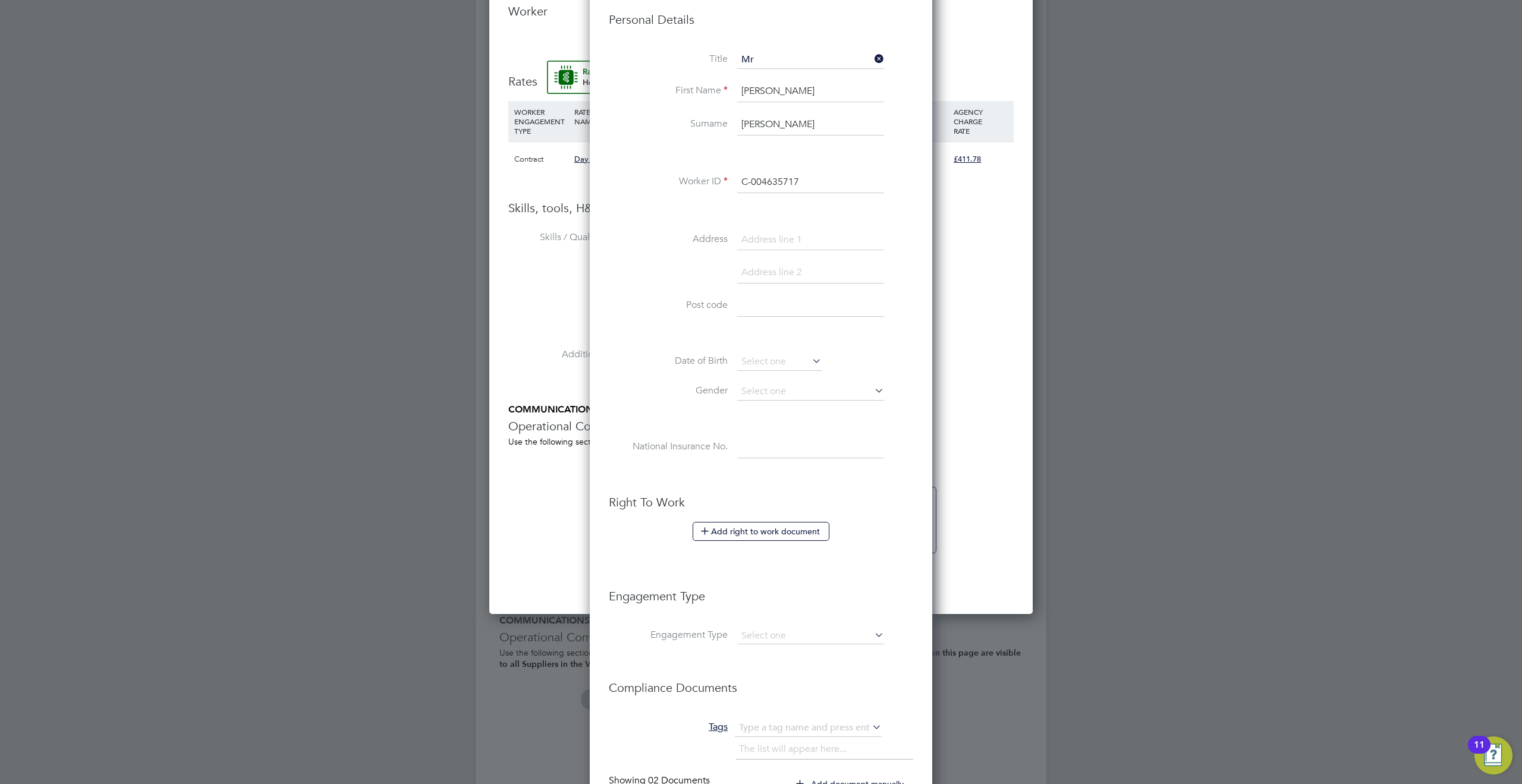
scroll to position [691, 0]
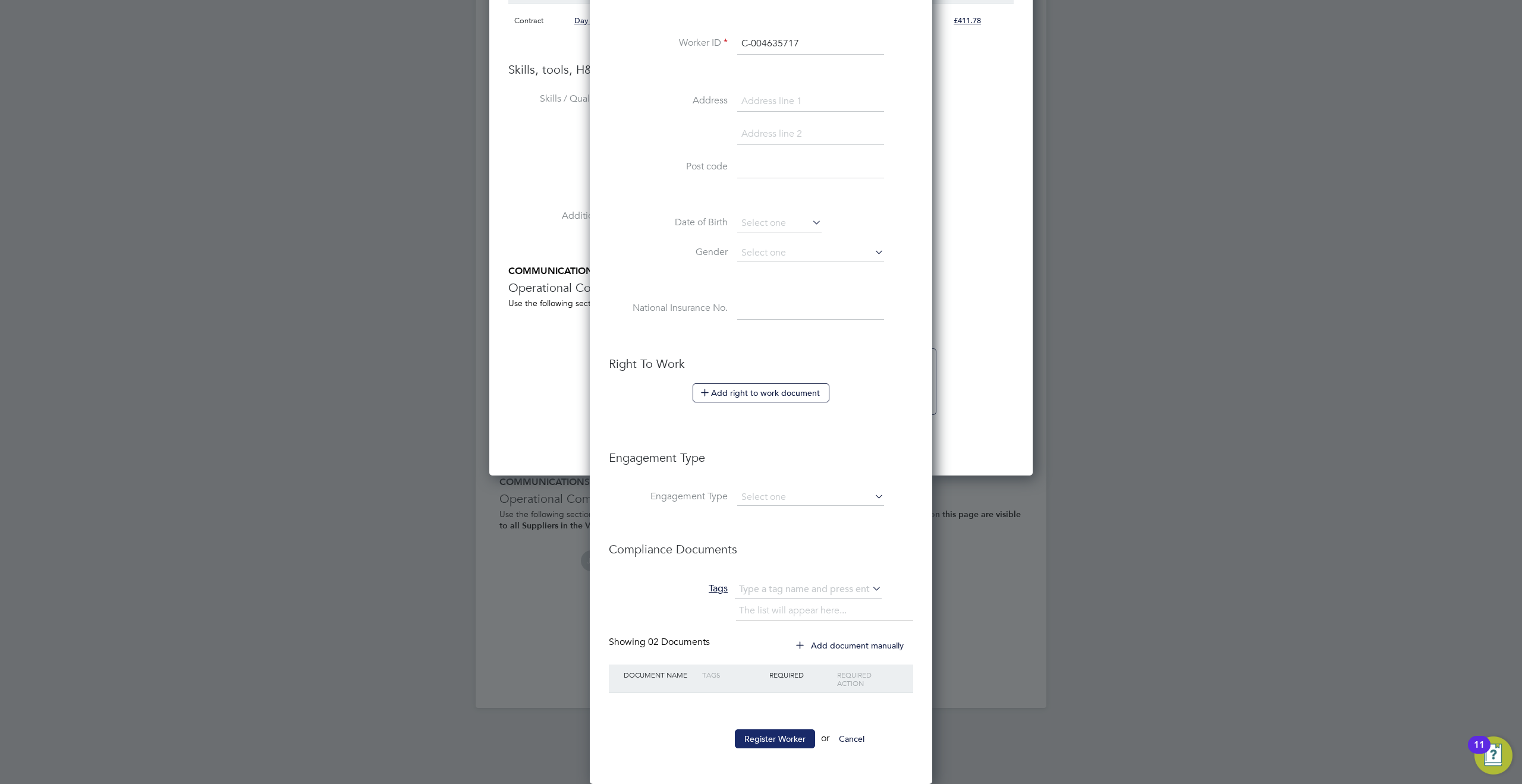
type input "C-004635717"
click at [768, 736] on button "Register Worker" at bounding box center [775, 739] width 81 height 19
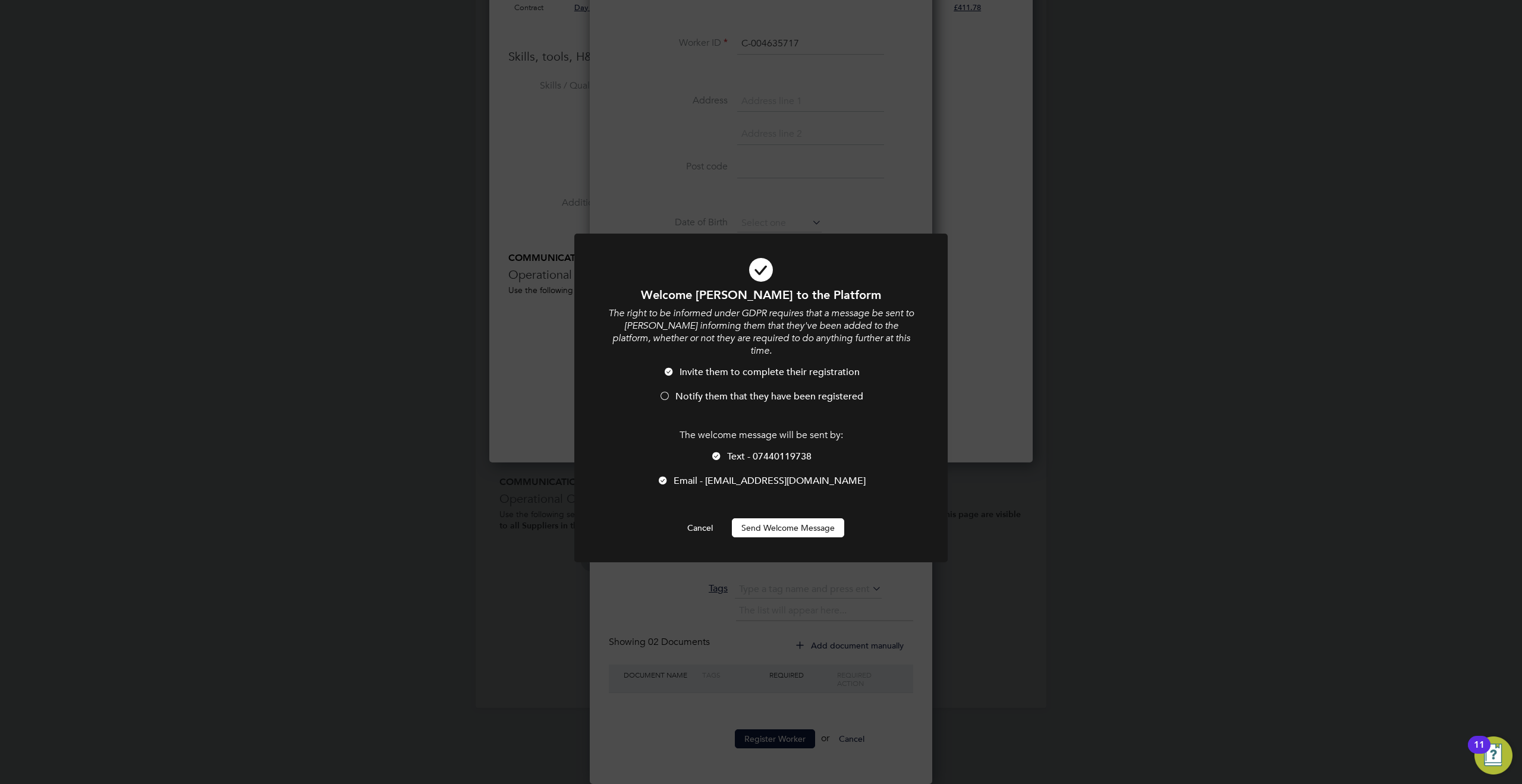
click at [738, 434] on div "The welcome message will be sent by: Text - 07440119738 Email - [EMAIL_ADDRESS]…" at bounding box center [761, 464] width 309 height 70
click at [732, 451] on span "Text - 07440119738" at bounding box center [770, 457] width 85 height 12
click at [779, 518] on button "Send Welcome Message" at bounding box center [788, 528] width 113 height 19
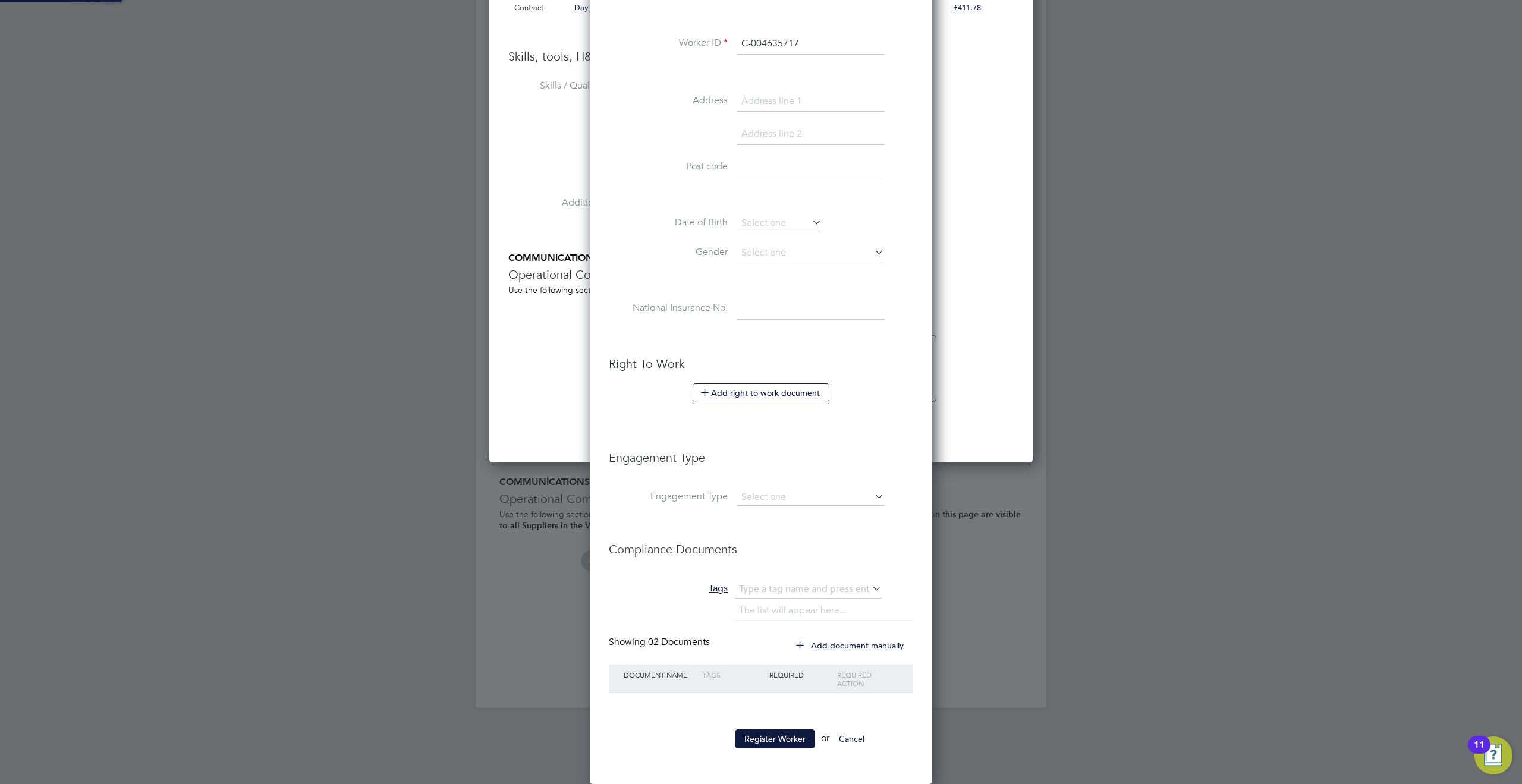
scroll to position [765, 544]
type input "[PERSON_NAME] (C-004635717)"
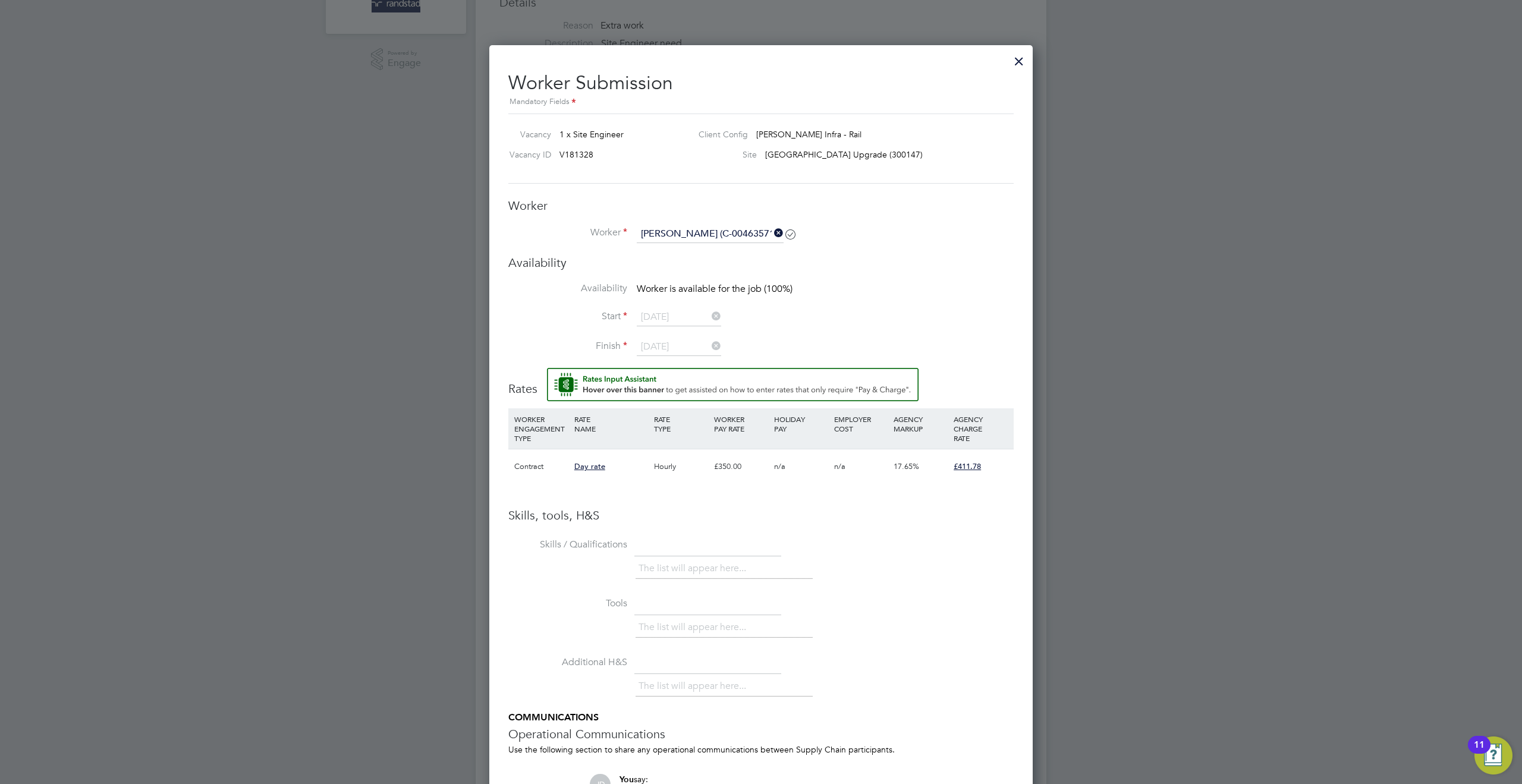
scroll to position [371, 0]
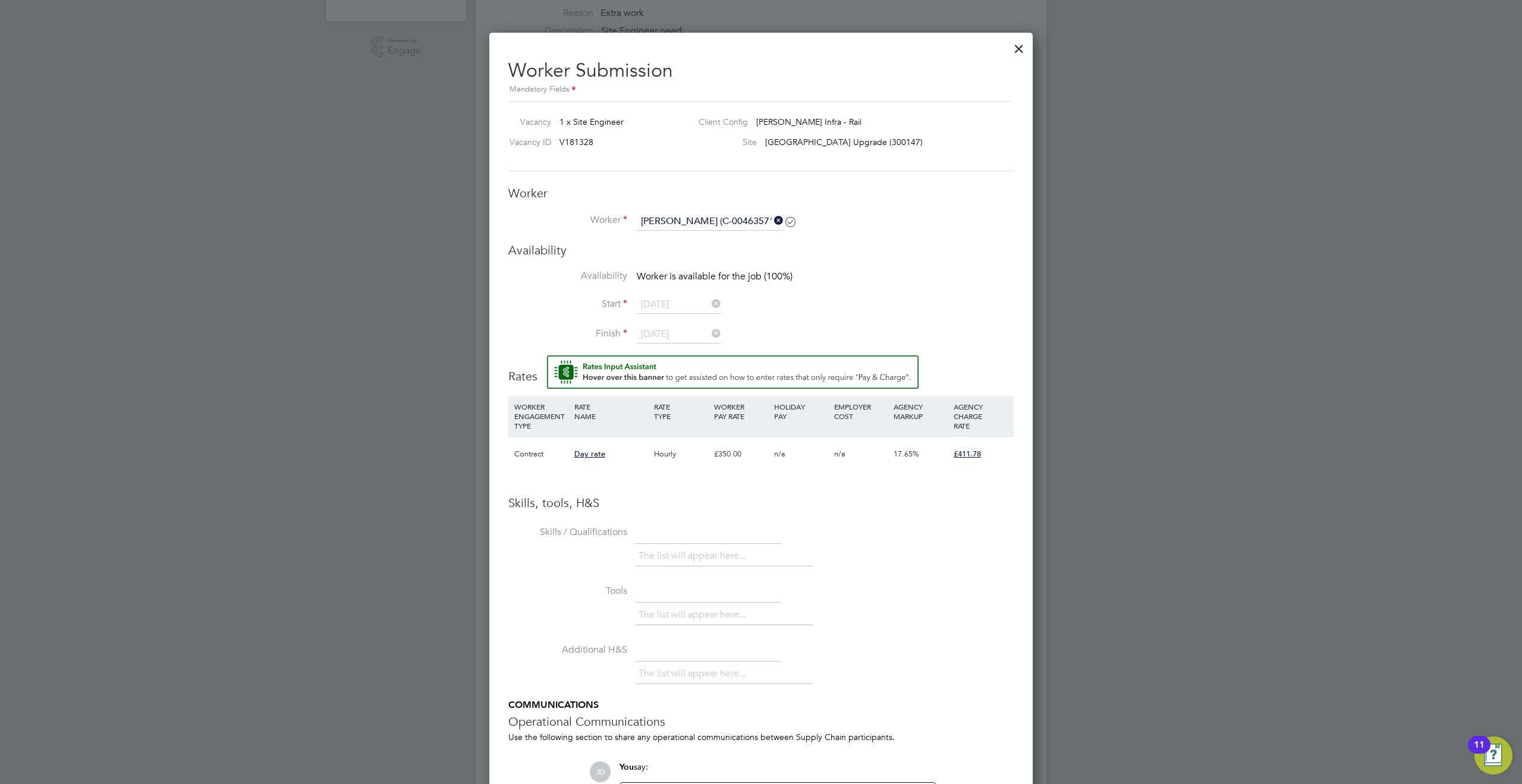
click at [675, 255] on h3 "Availability" at bounding box center [761, 250] width 506 height 16
click at [695, 274] on span "Worker is available for the job (100%)" at bounding box center [715, 277] width 156 height 12
drag, startPoint x: 777, startPoint y: 219, endPoint x: 732, endPoint y: 224, distance: 45.3
click at [772, 219] on icon at bounding box center [772, 220] width 0 height 16
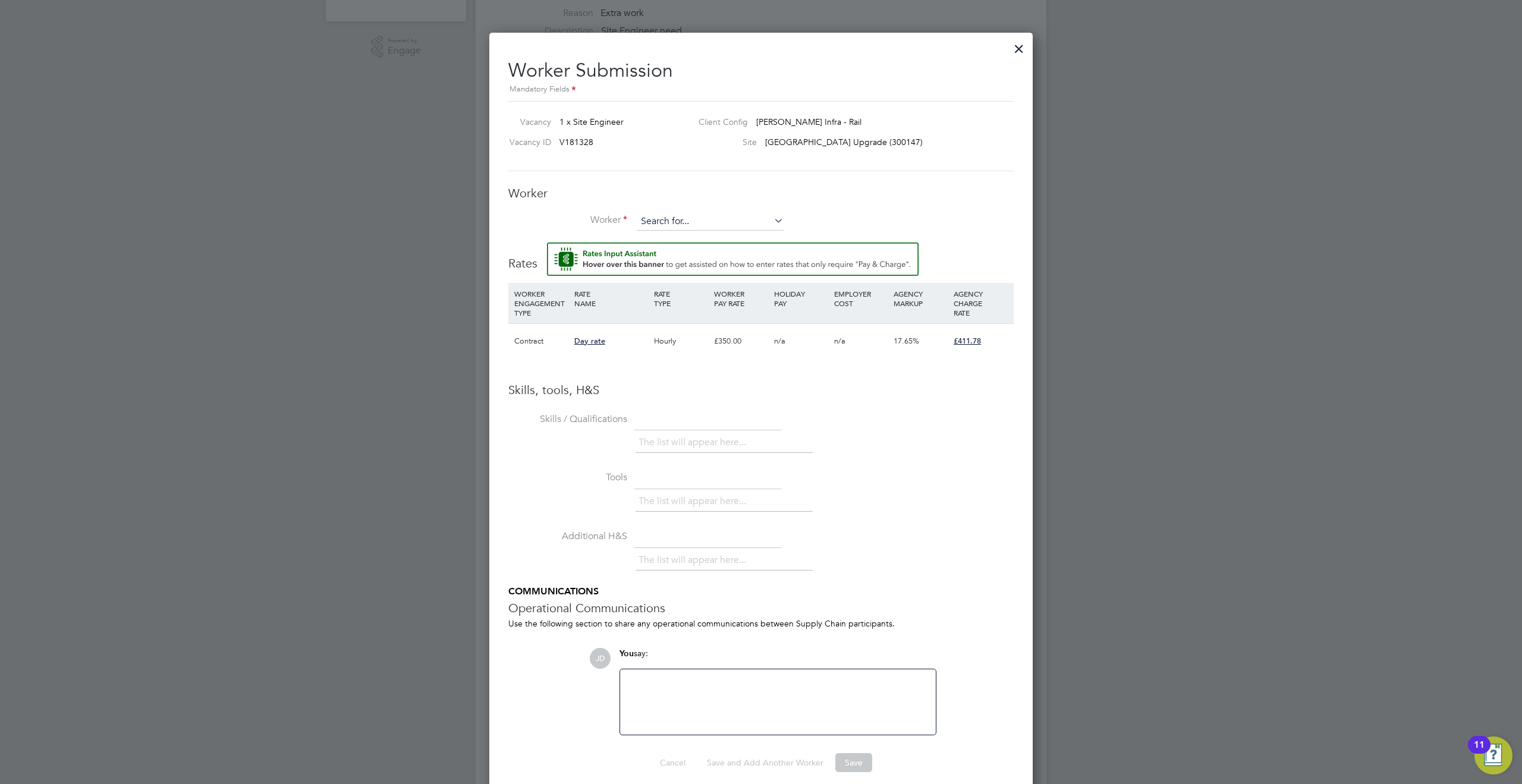
scroll to position [765, 544]
click at [721, 222] on input at bounding box center [711, 222] width 147 height 18
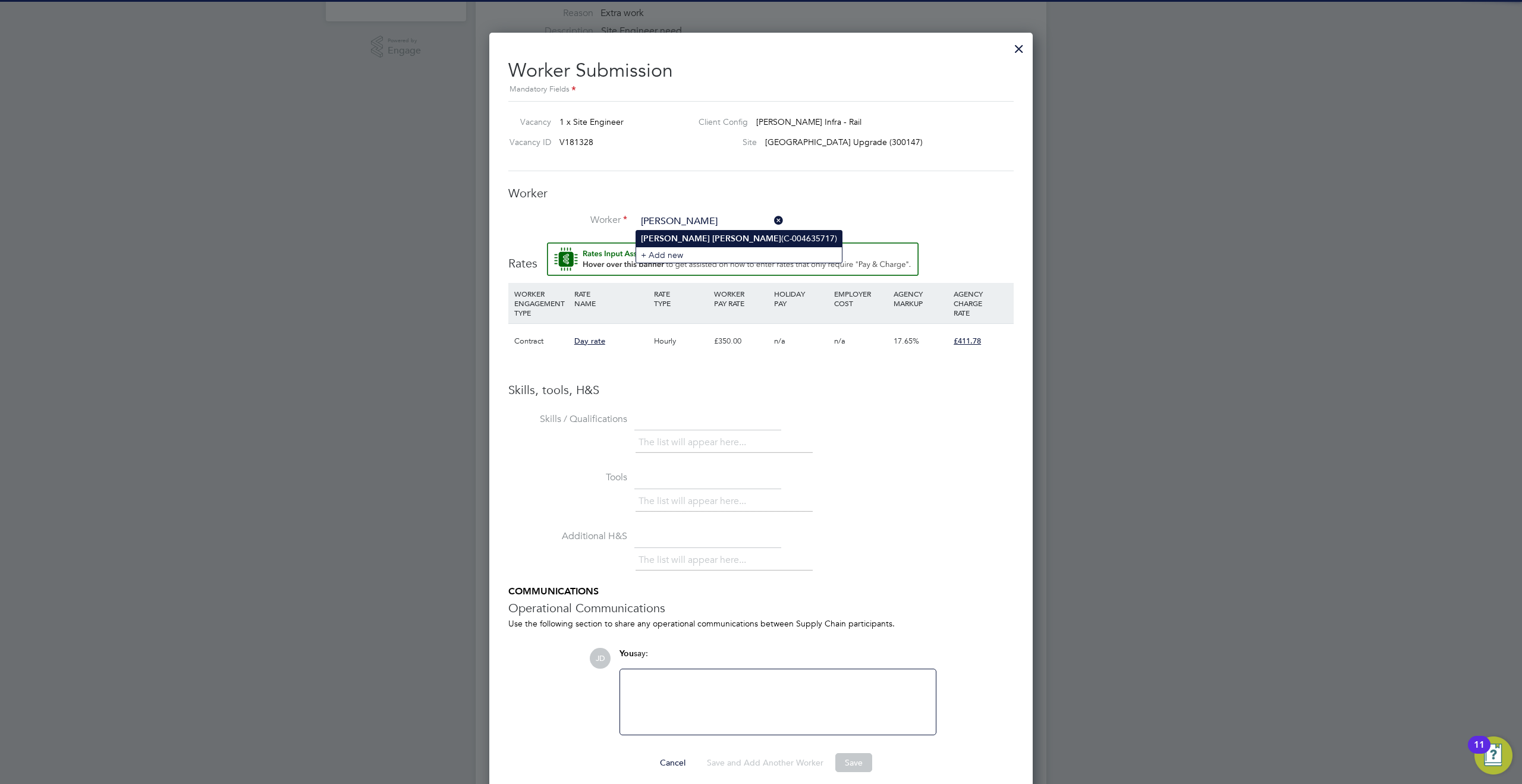
click at [708, 236] on li "[PERSON_NAME] (C-004635717)" at bounding box center [739, 238] width 206 height 16
type input "[PERSON_NAME] (C-004635717)"
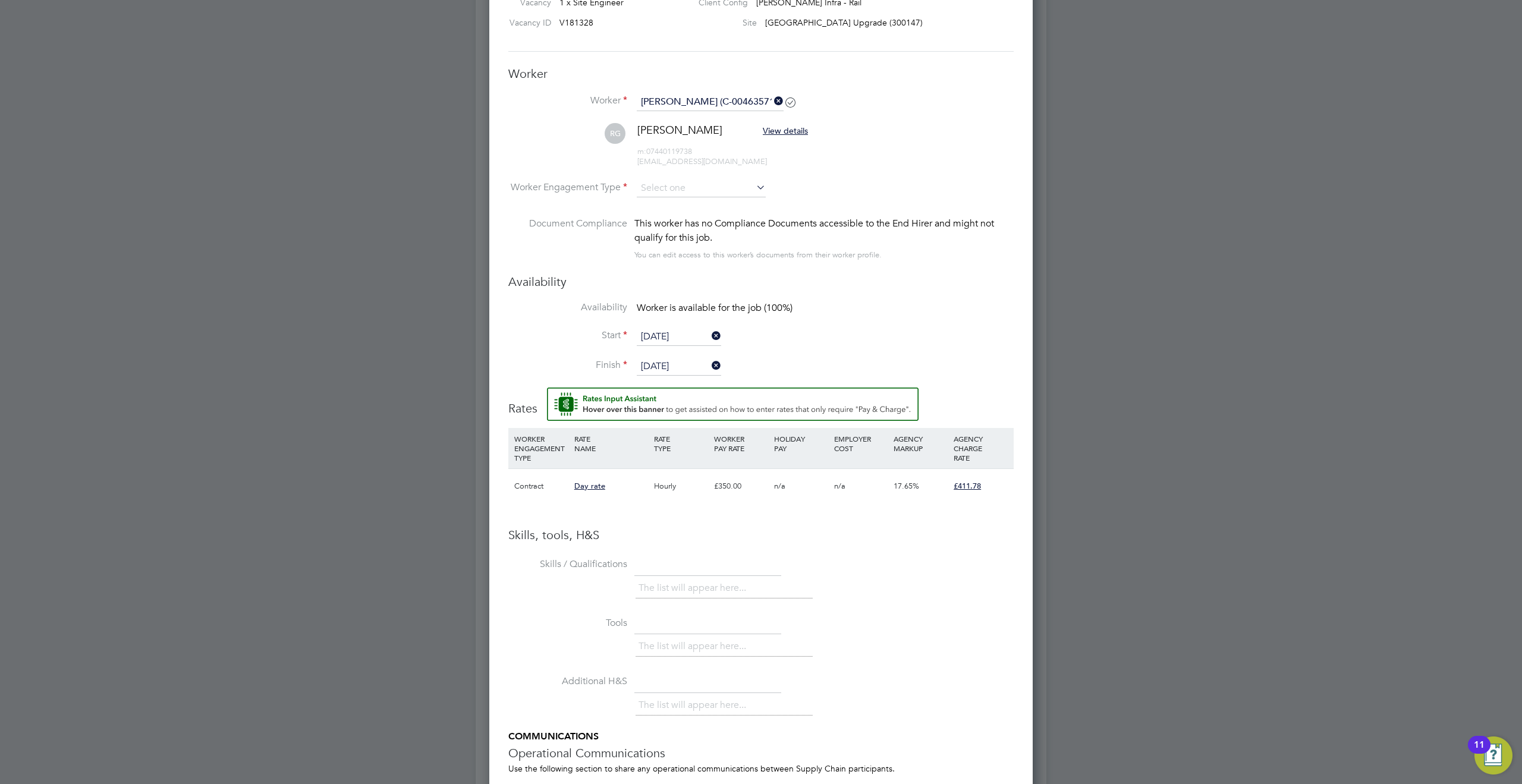
scroll to position [498, 0]
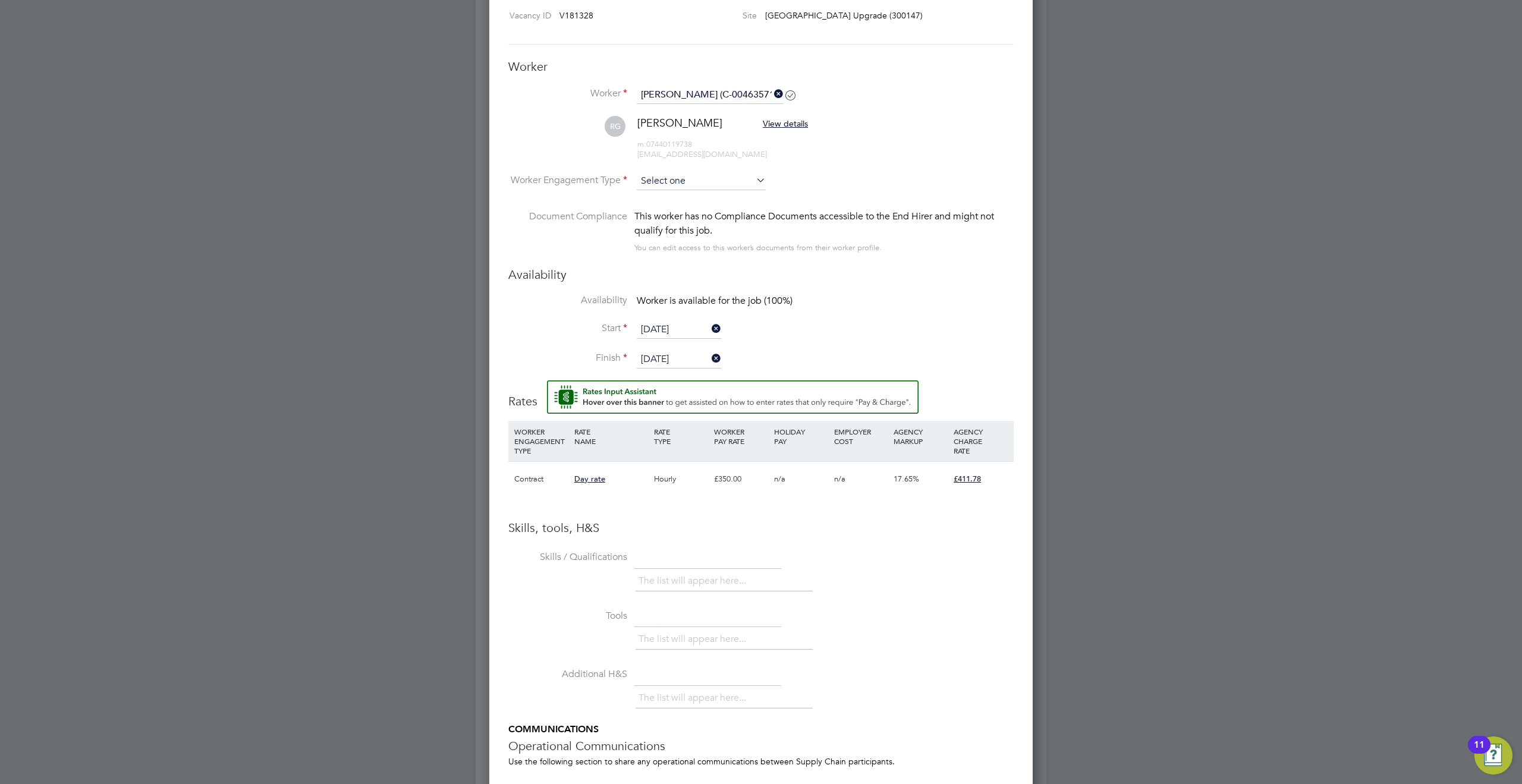
click at [704, 183] on input at bounding box center [701, 181] width 129 height 18
click at [673, 200] on li "Contract" at bounding box center [701, 198] width 130 height 16
type input "Contract"
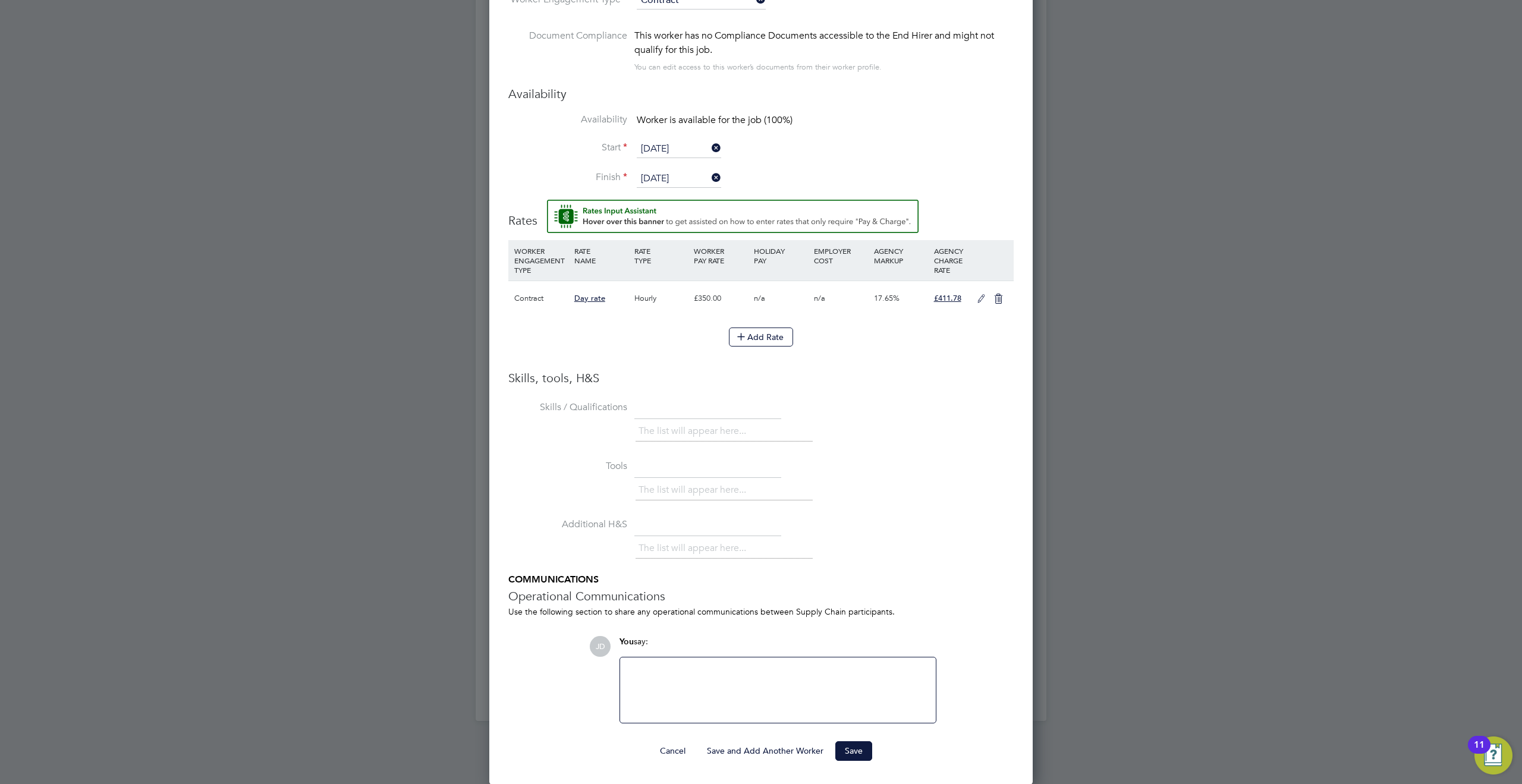
scroll to position [678, 0]
click at [857, 742] on button "Save" at bounding box center [854, 750] width 37 height 19
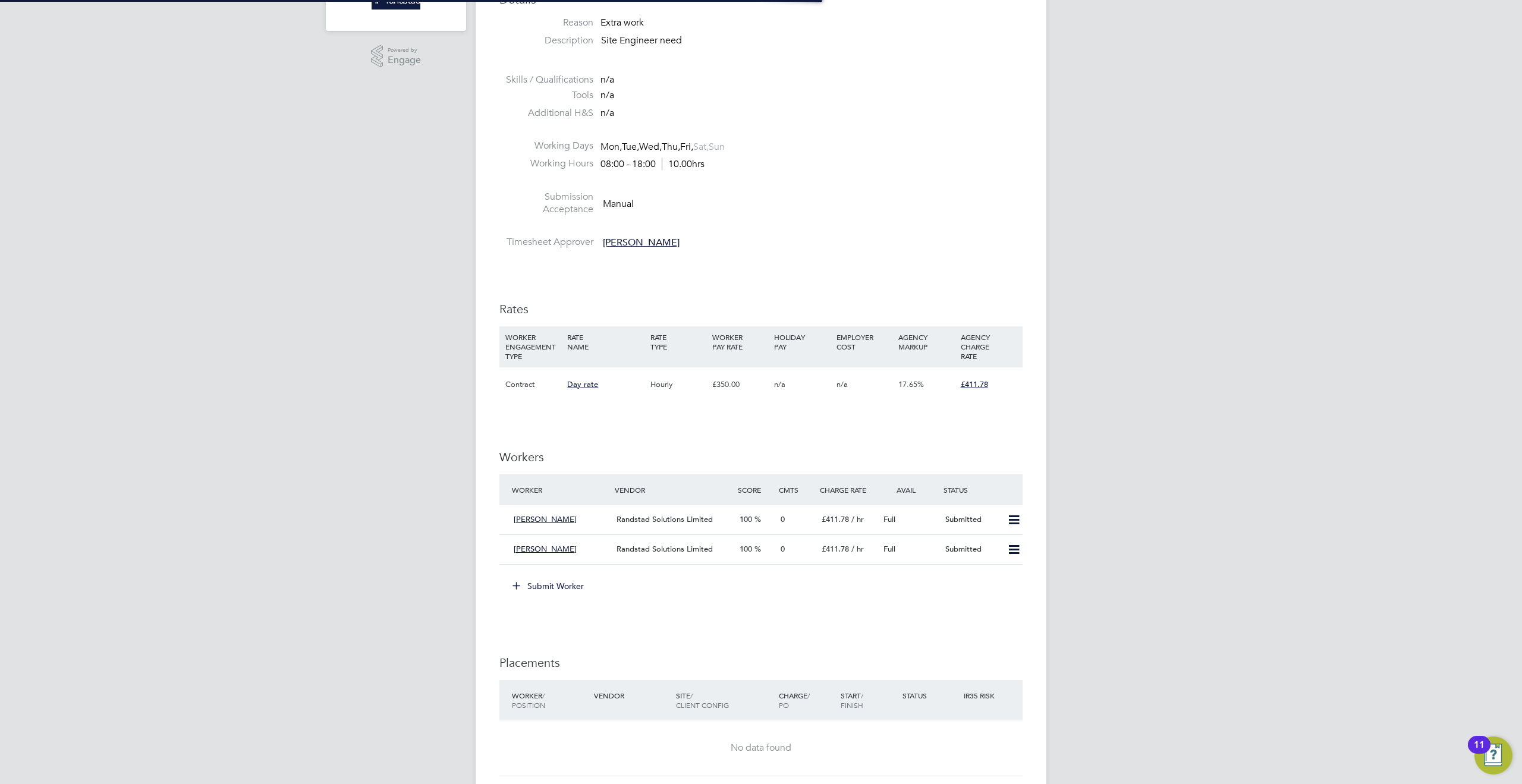
scroll to position [35, 83]
click at [579, 521] on div "[PERSON_NAME]" at bounding box center [560, 523] width 103 height 20
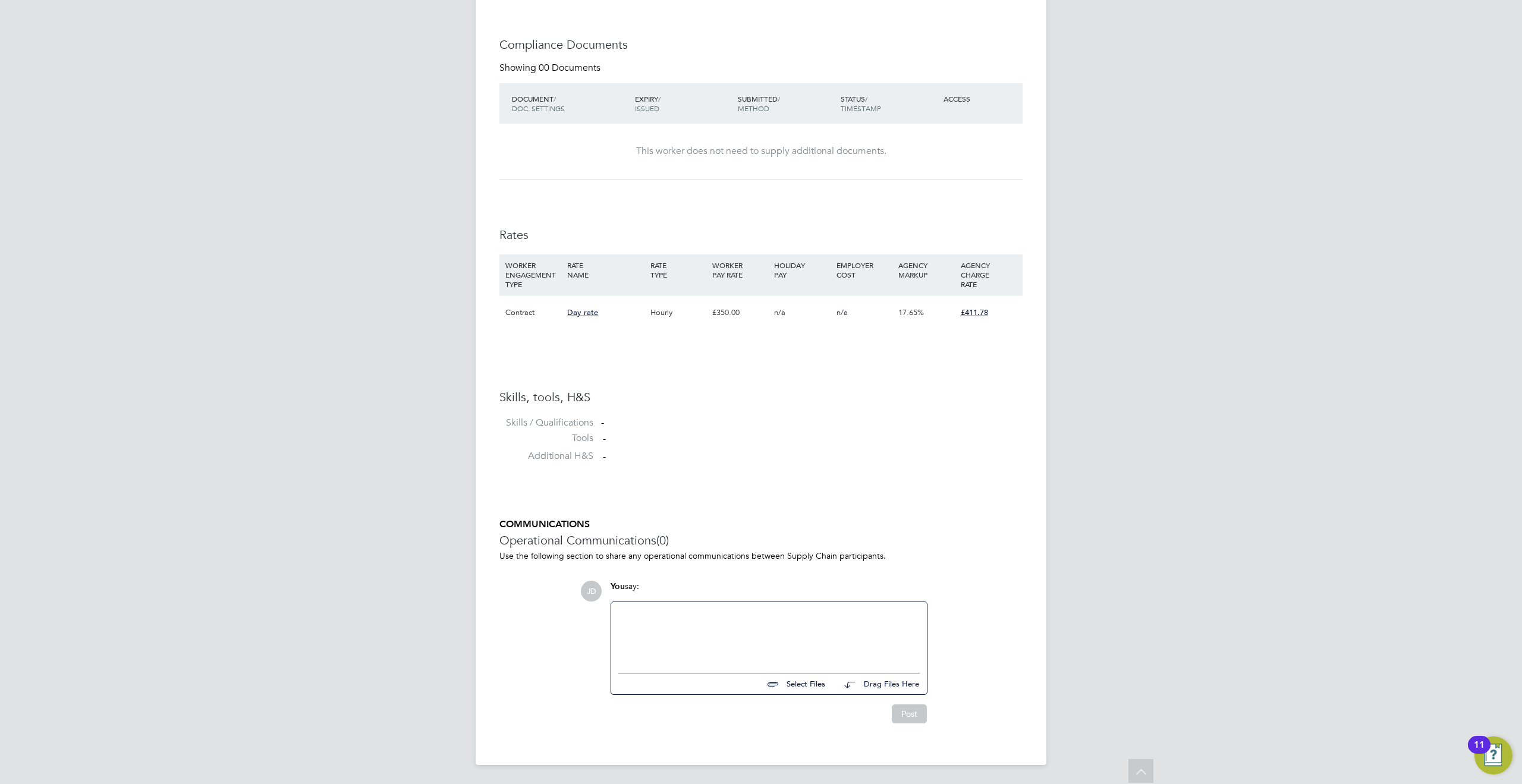
click at [799, 678] on input "file" at bounding box center [830, 682] width 178 height 16
type input "C:\fakepath\[PERSON_NAME]- Formatted Resume (3) (1) (1).docx"
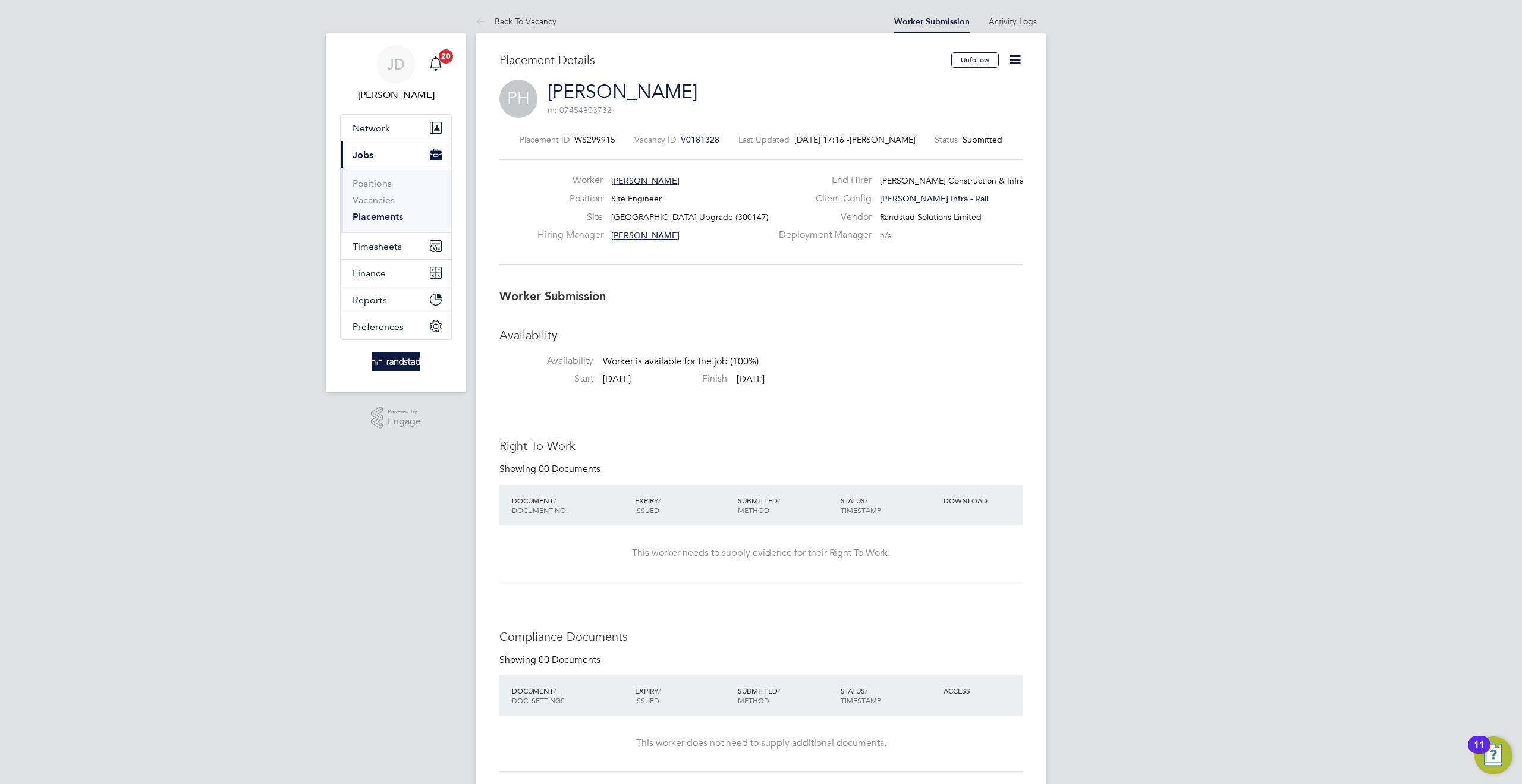
scroll to position [605, 0]
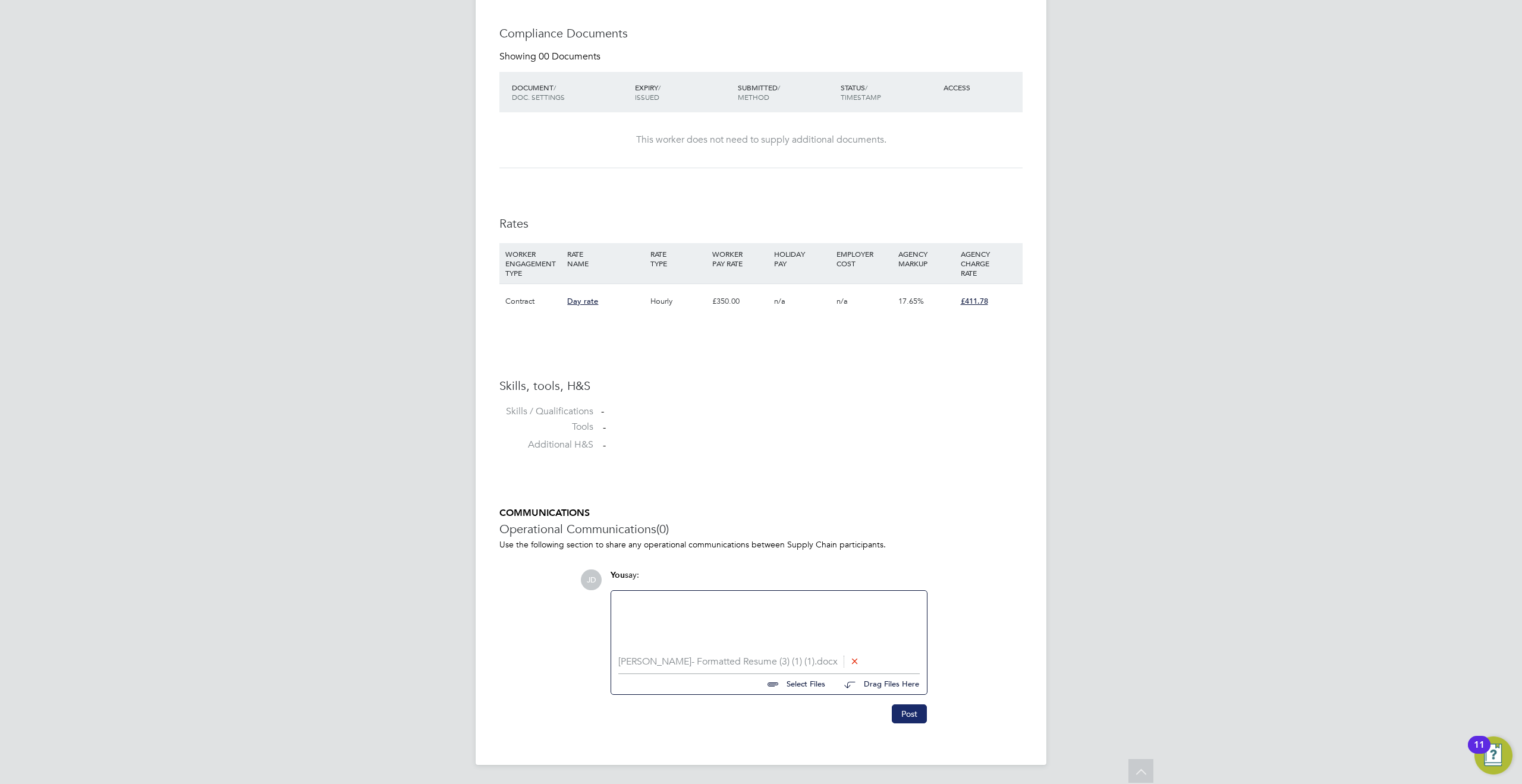
click at [904, 717] on button "Post" at bounding box center [909, 714] width 35 height 19
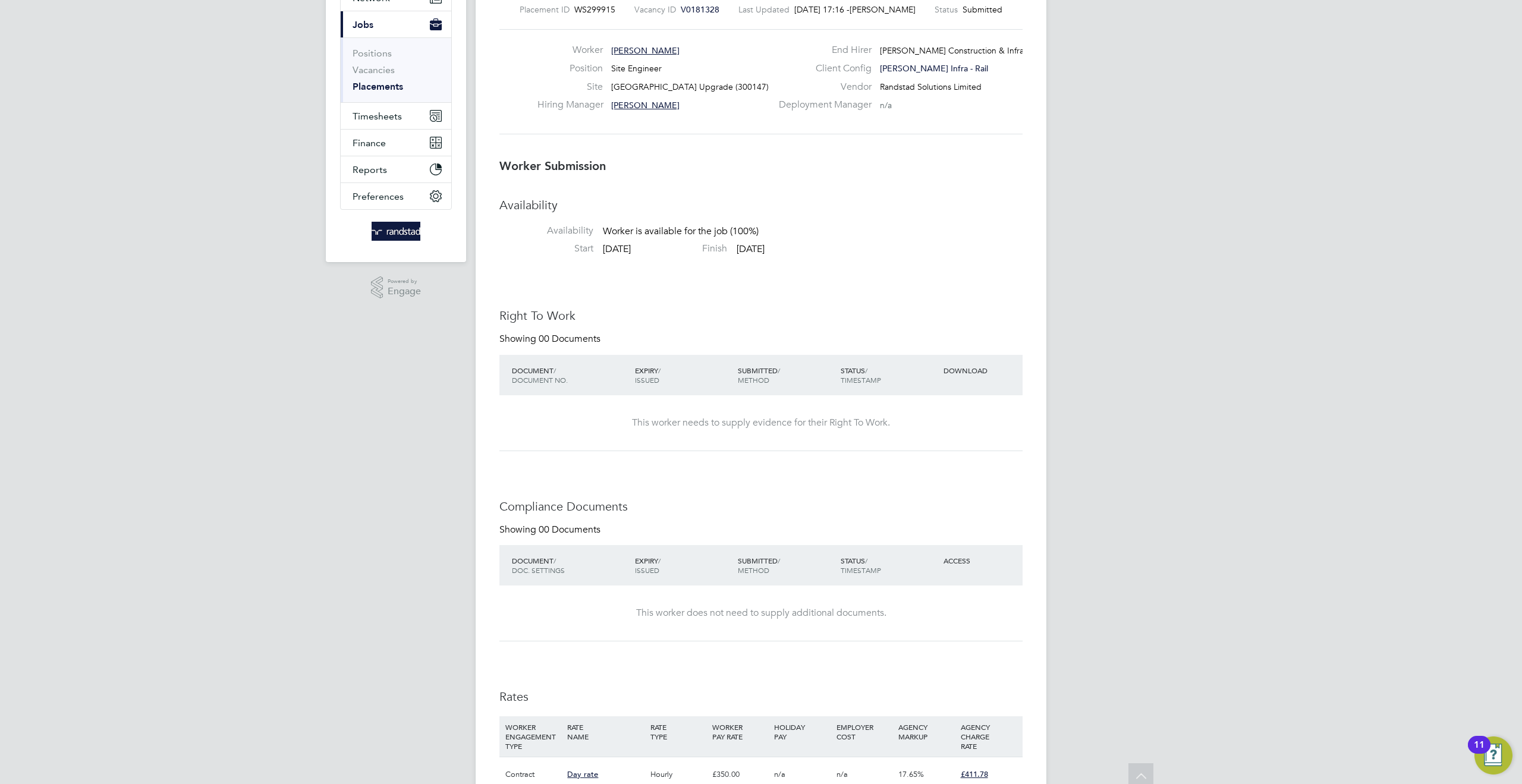
scroll to position [0, 0]
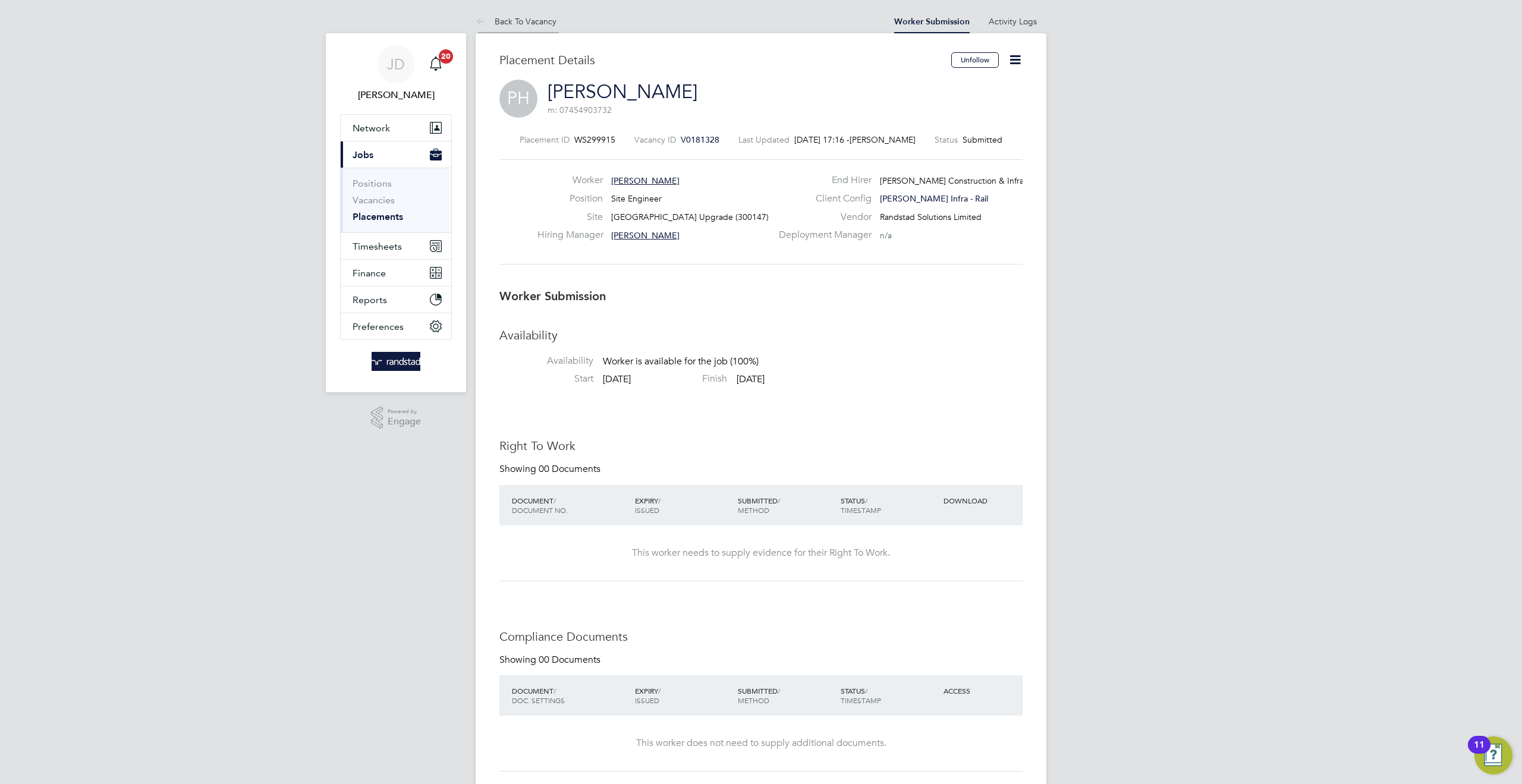
click at [537, 31] on li "Back To Vacancy" at bounding box center [515, 21] width 81 height 23
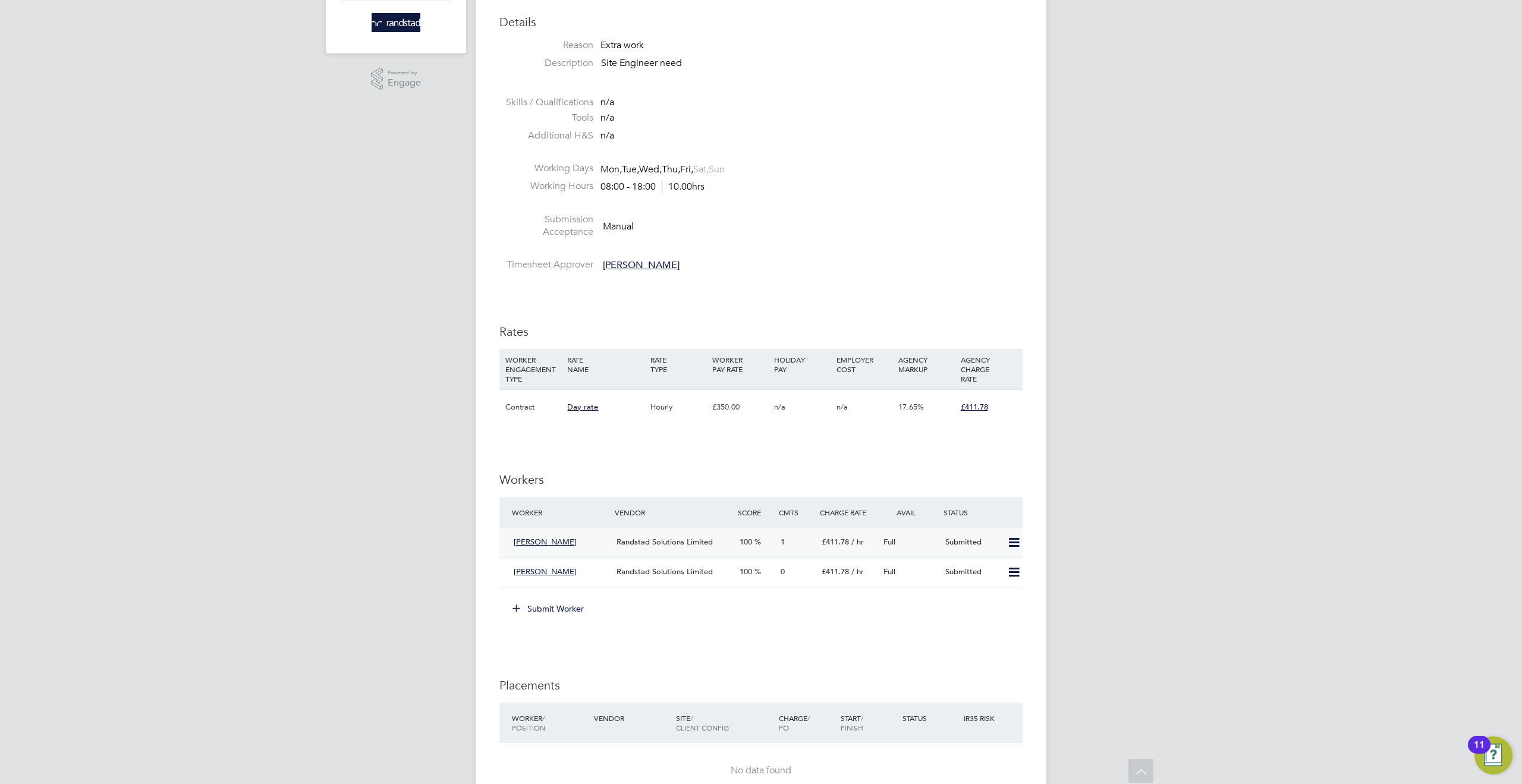
scroll to position [356, 0]
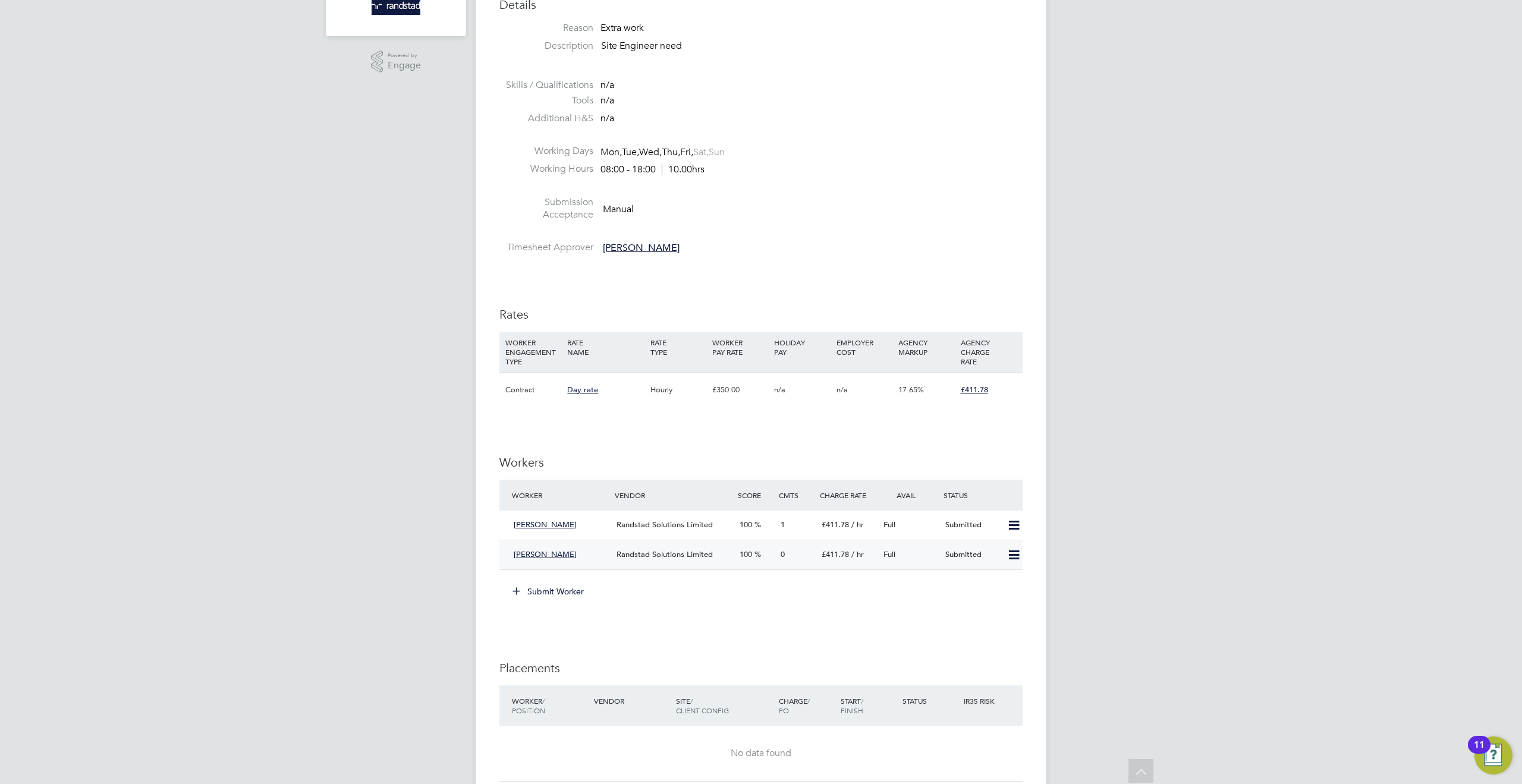
click at [547, 552] on span "[PERSON_NAME]" at bounding box center [545, 555] width 63 height 10
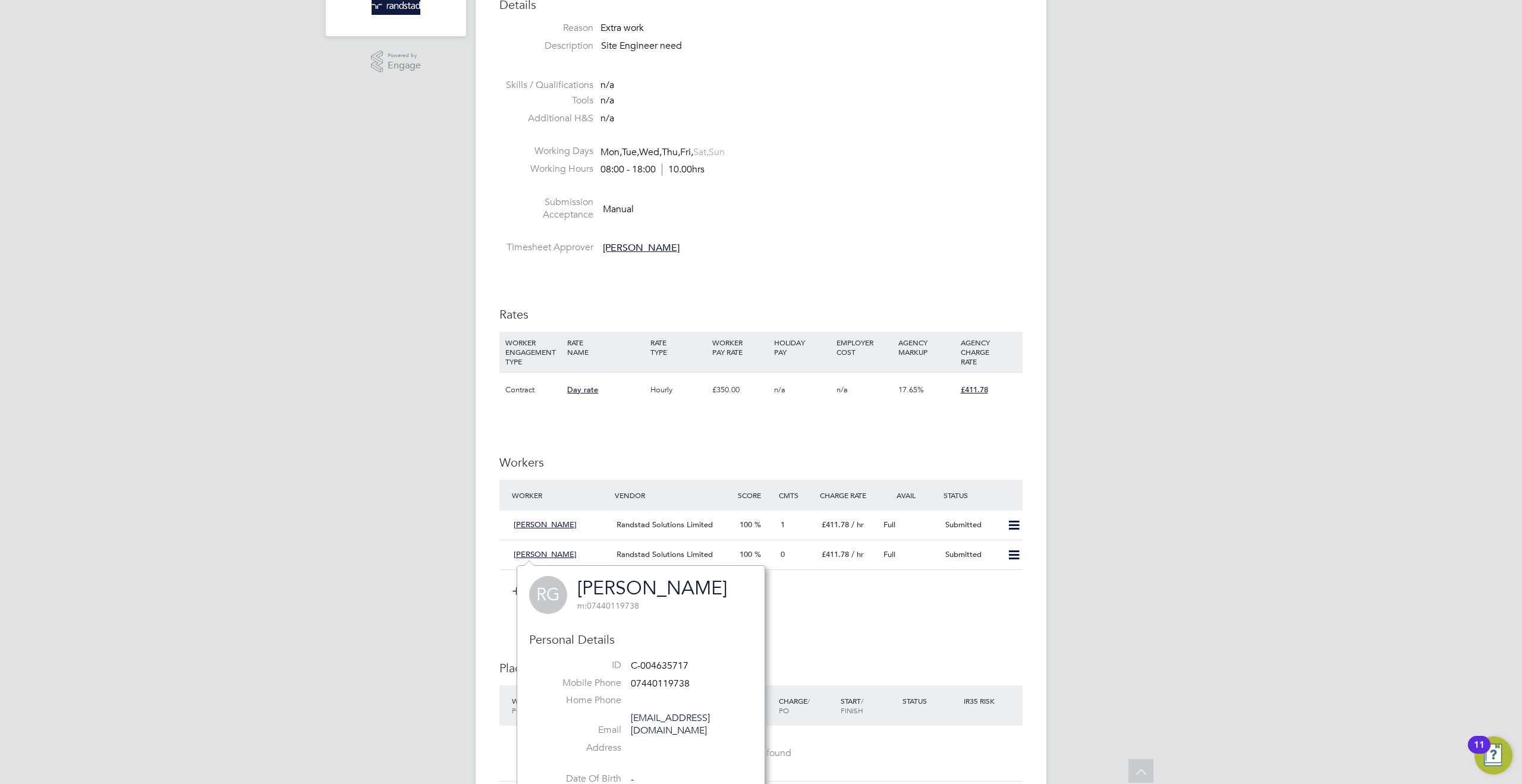
click at [701, 453] on div "IR35 Determination IR35 Status Disabled for this client. This feature can be en…" at bounding box center [761, 472] width 523 height 1154
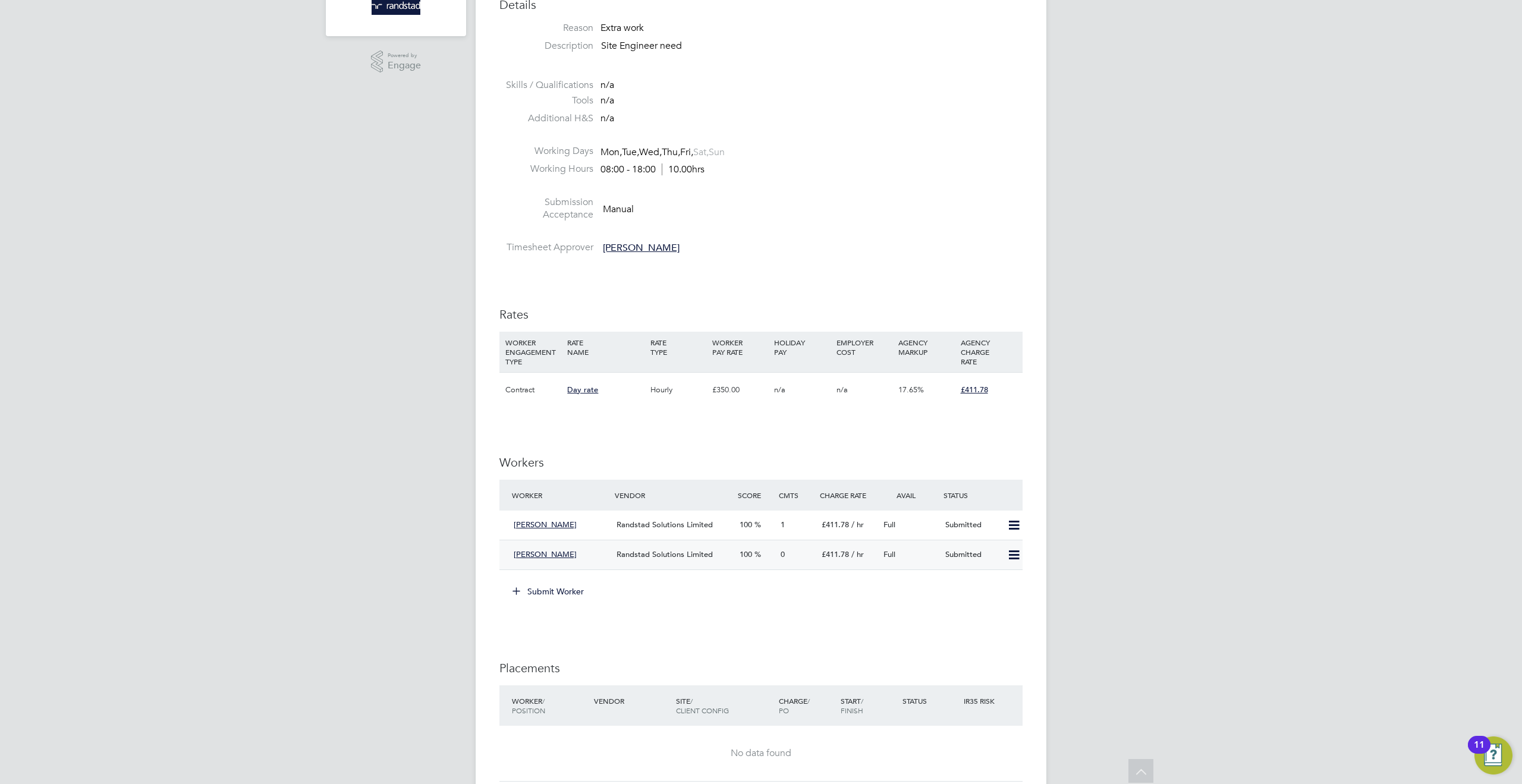
click at [591, 558] on div "[PERSON_NAME]" at bounding box center [560, 555] width 103 height 20
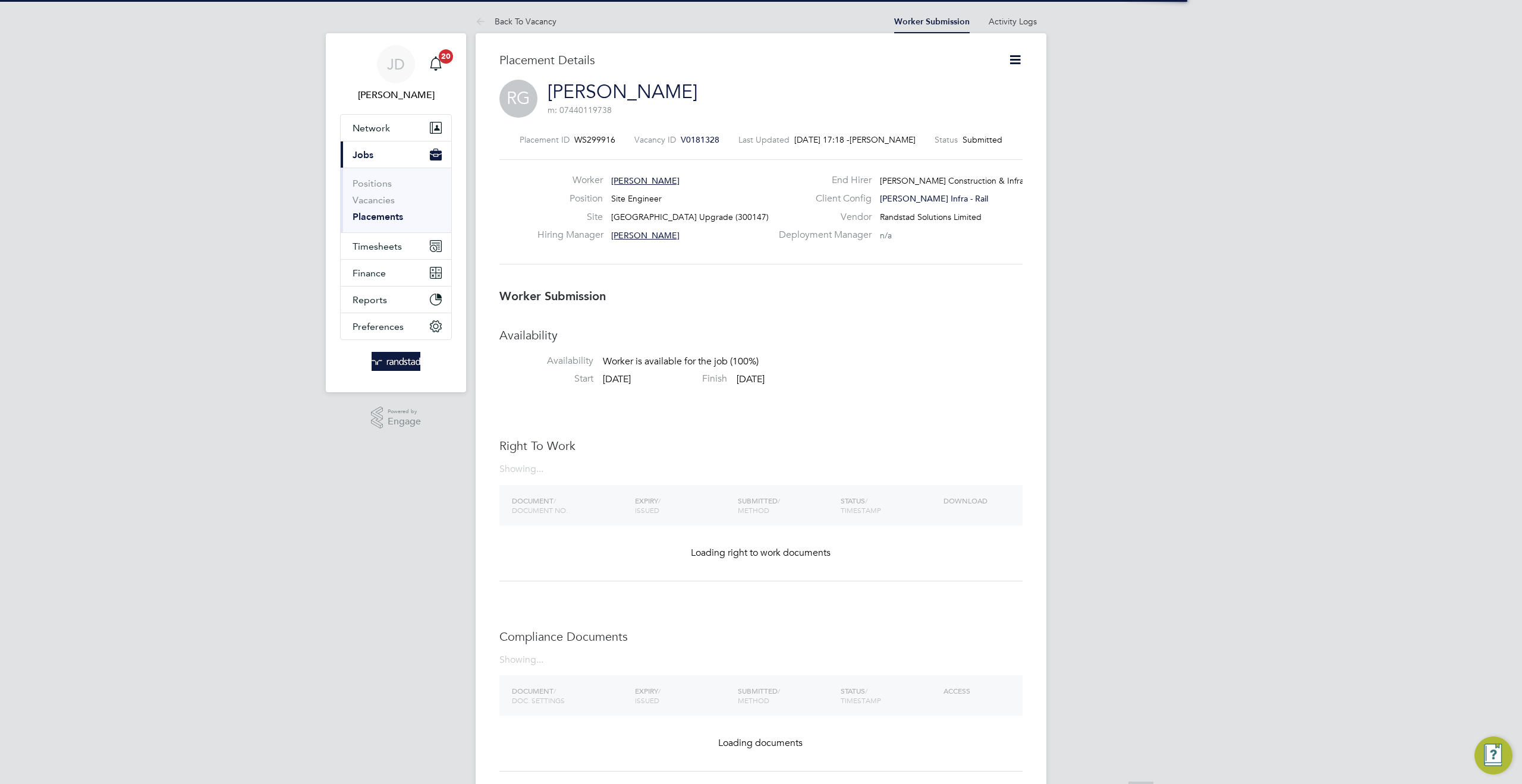
scroll to position [6, 6]
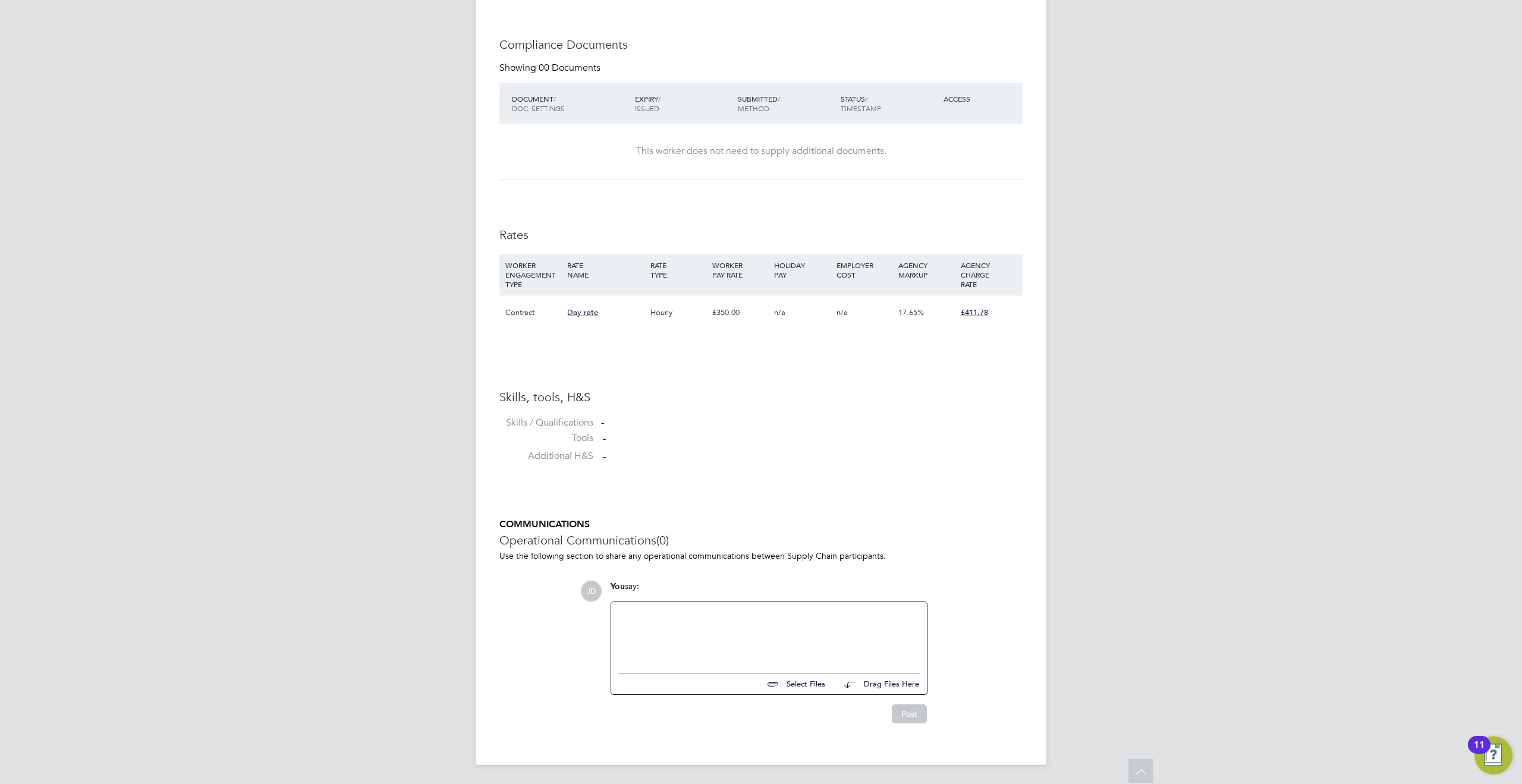
click at [804, 686] on input "file" at bounding box center [830, 682] width 178 height 16
type input "C:\fakepath\[PERSON_NAME] - Formatted Resume (1) (3).docx"
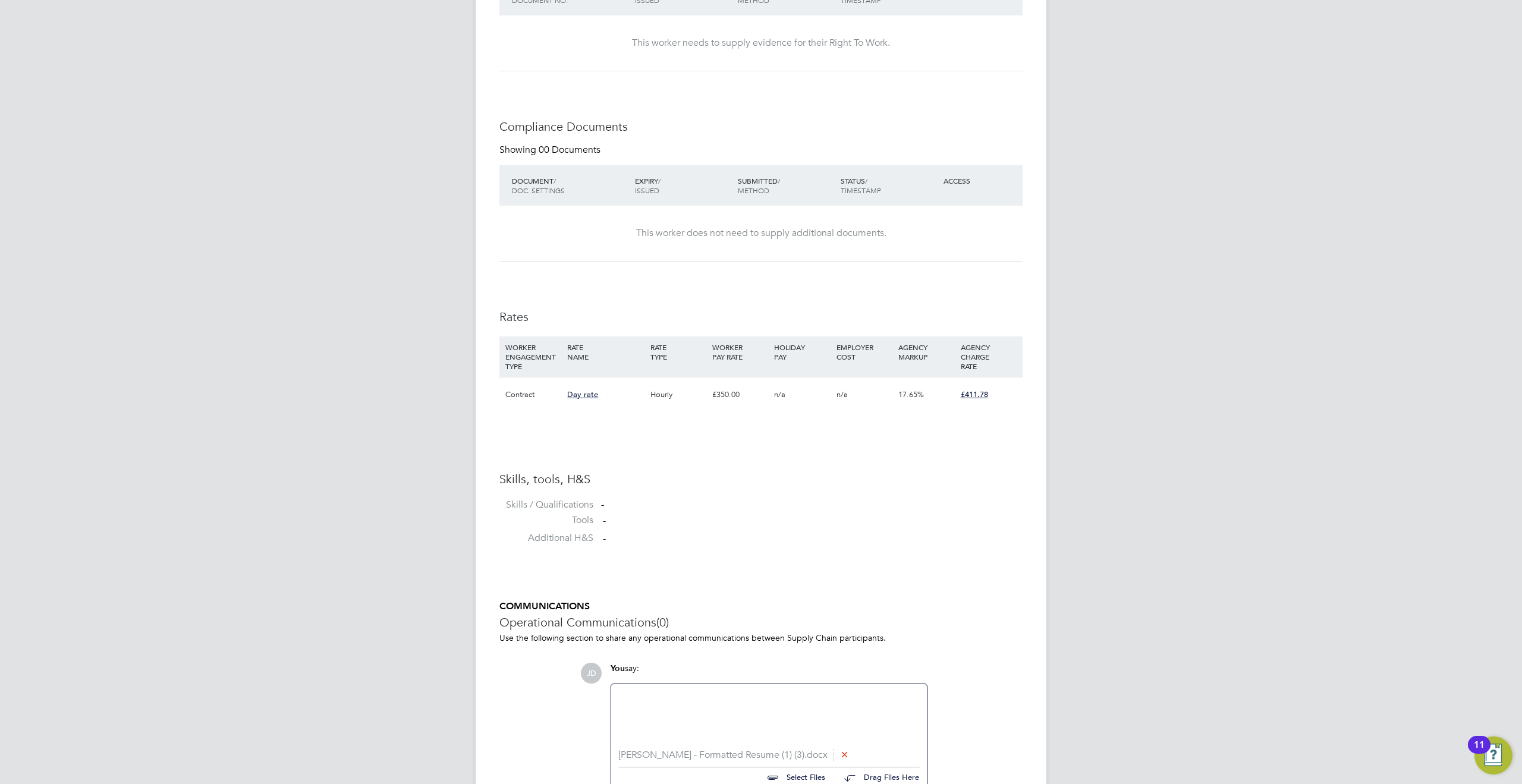
scroll to position [605, 0]
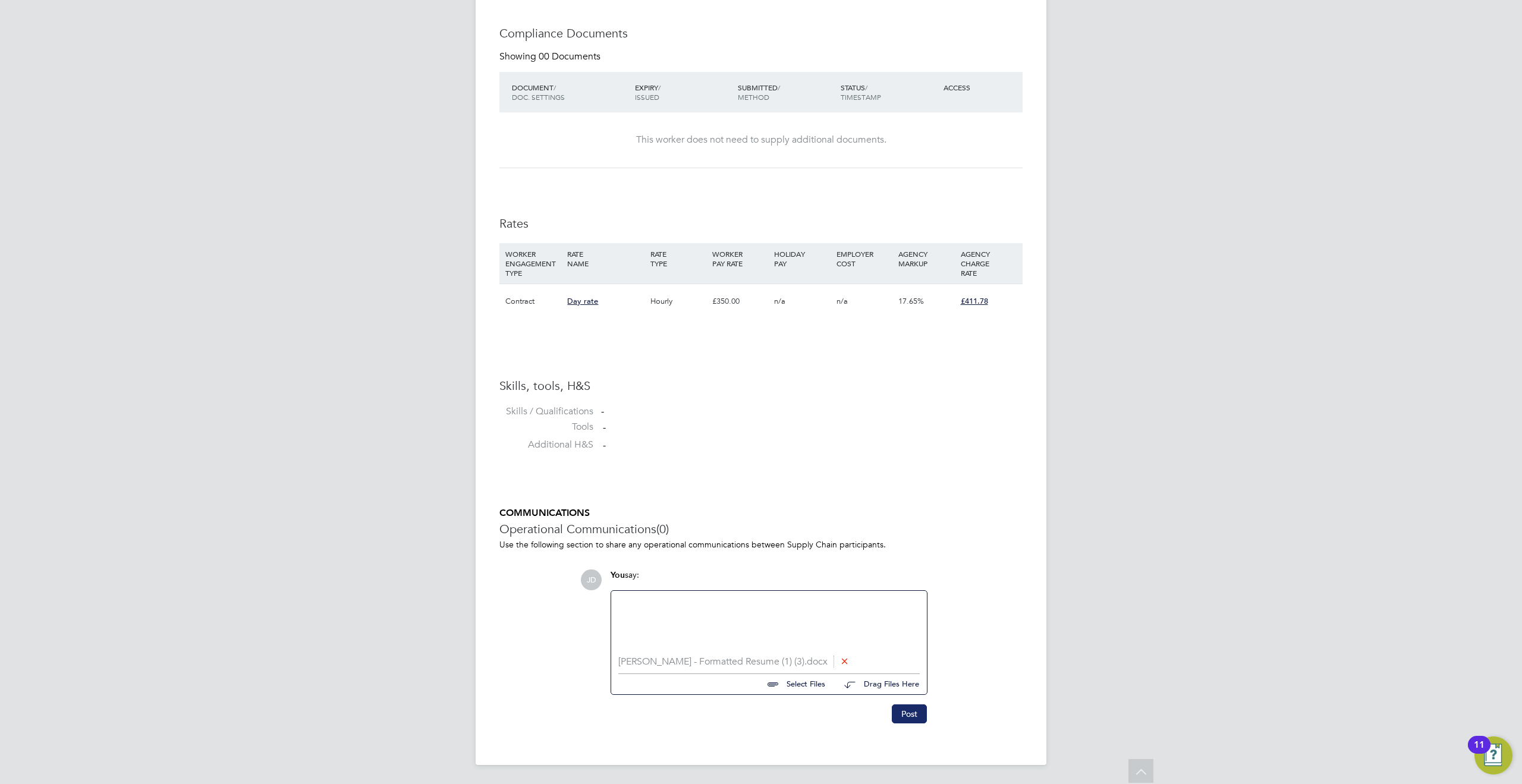
click at [908, 712] on button "Post" at bounding box center [909, 714] width 35 height 19
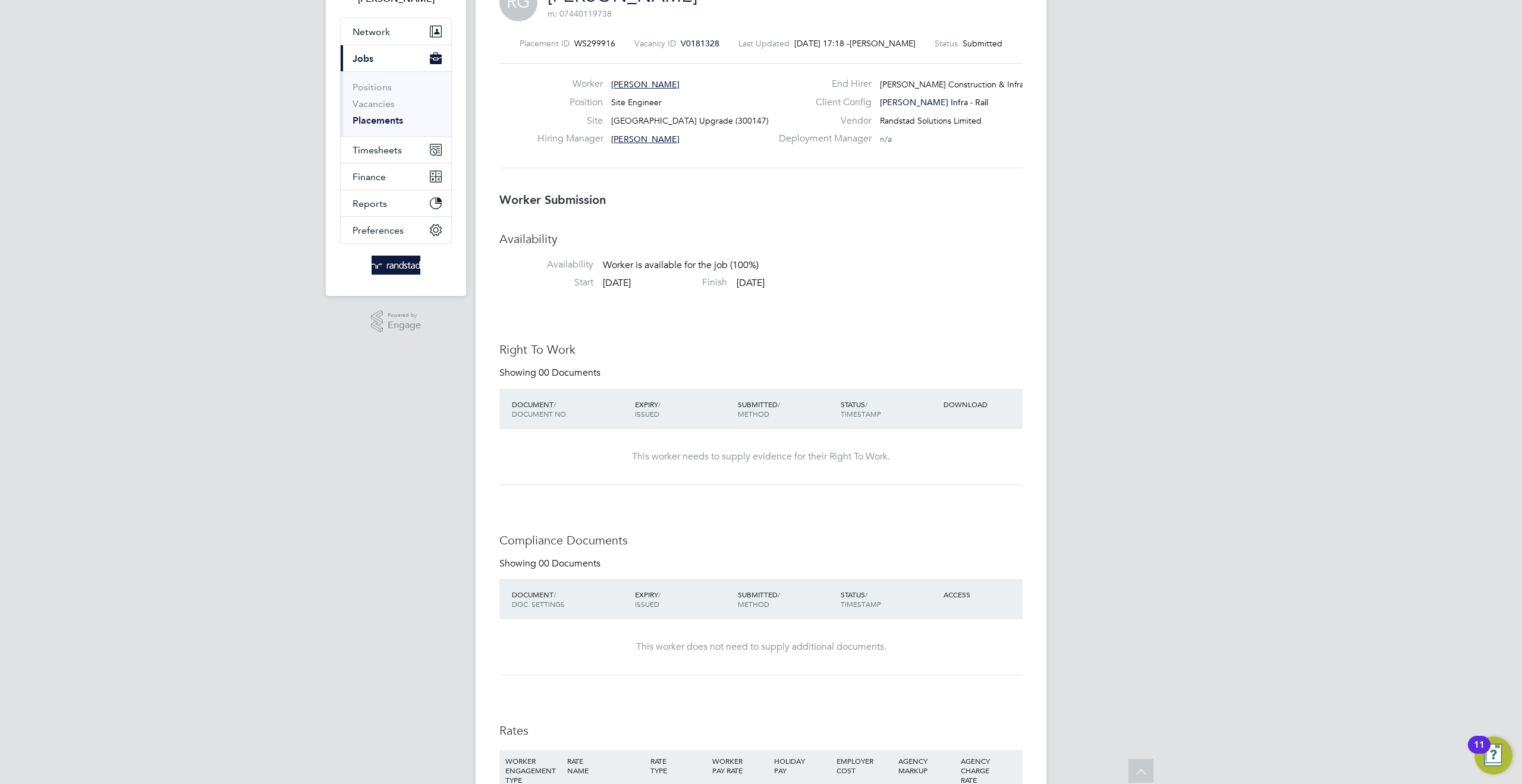
scroll to position [0, 0]
